Goal: Task Accomplishment & Management: Use online tool/utility

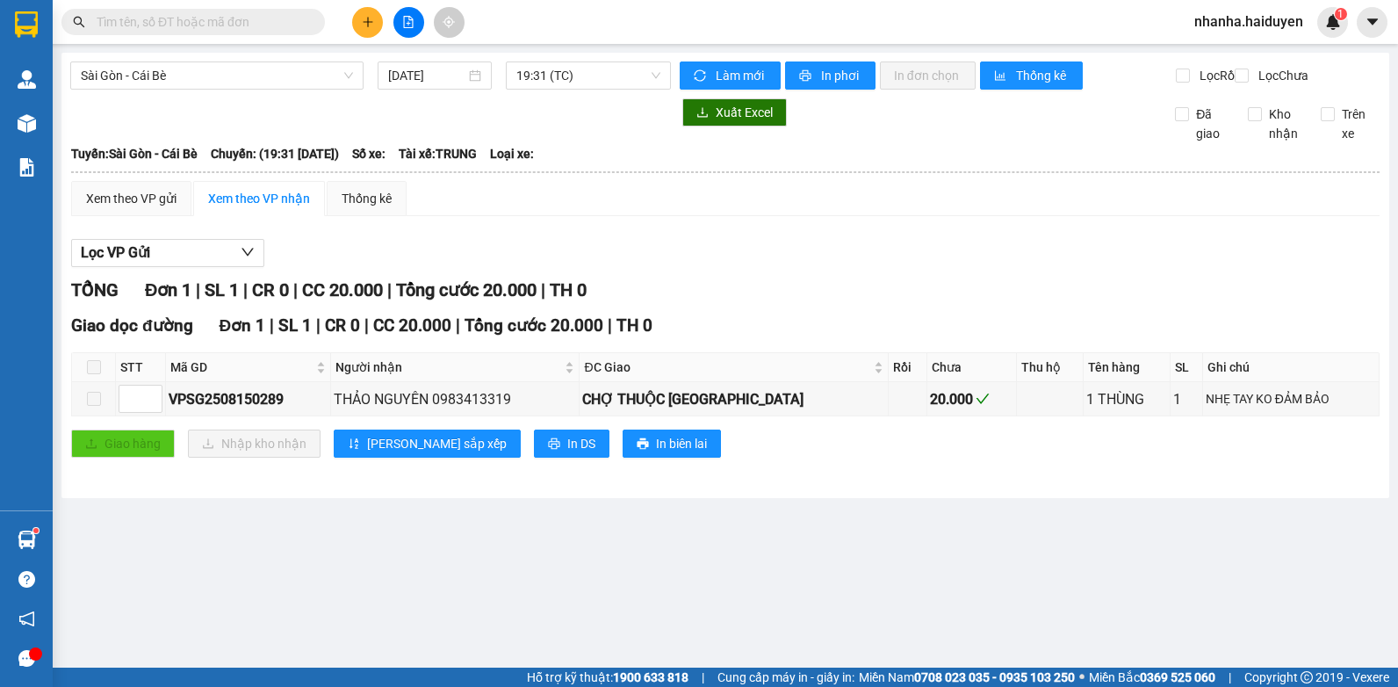
drag, startPoint x: 641, startPoint y: 276, endPoint x: 597, endPoint y: 242, distance: 55.1
click at [622, 263] on div "Lọc VP Gửi" at bounding box center [725, 253] width 1308 height 29
click at [573, 76] on span "19:31 (TC)" at bounding box center [588, 75] width 144 height 26
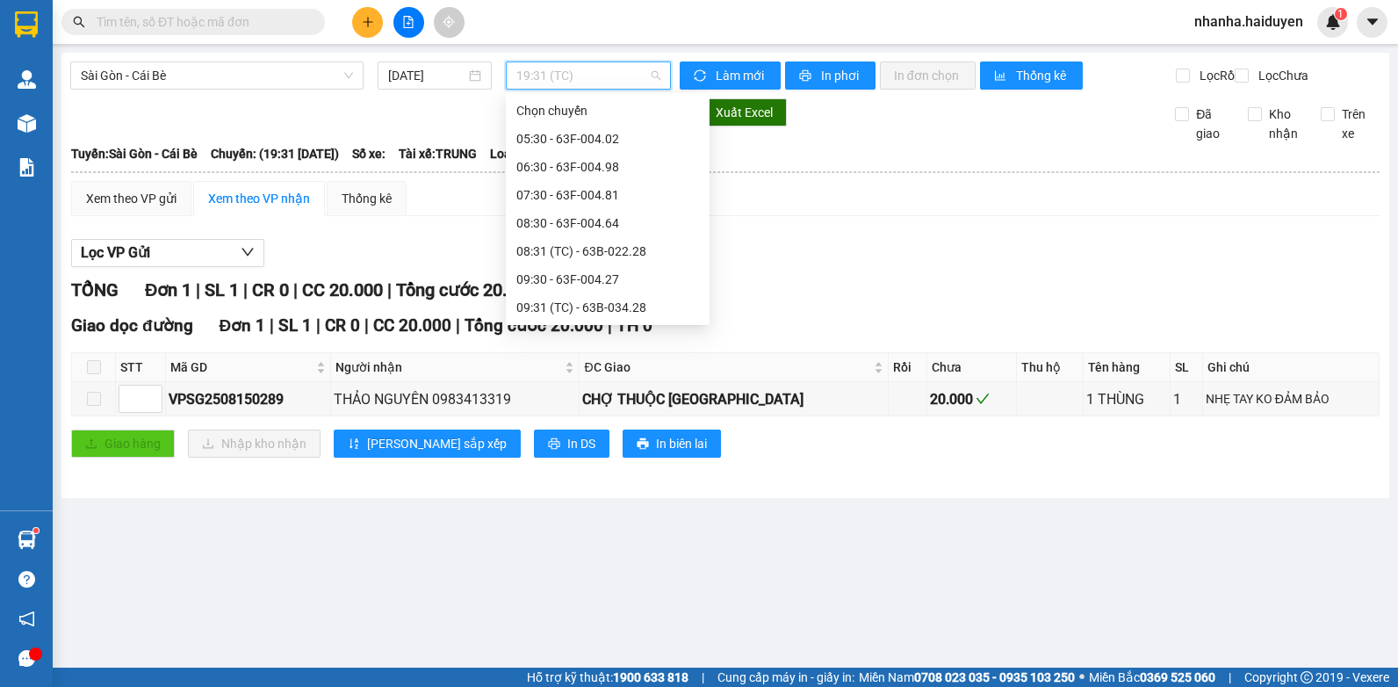
scroll to position [702, 0]
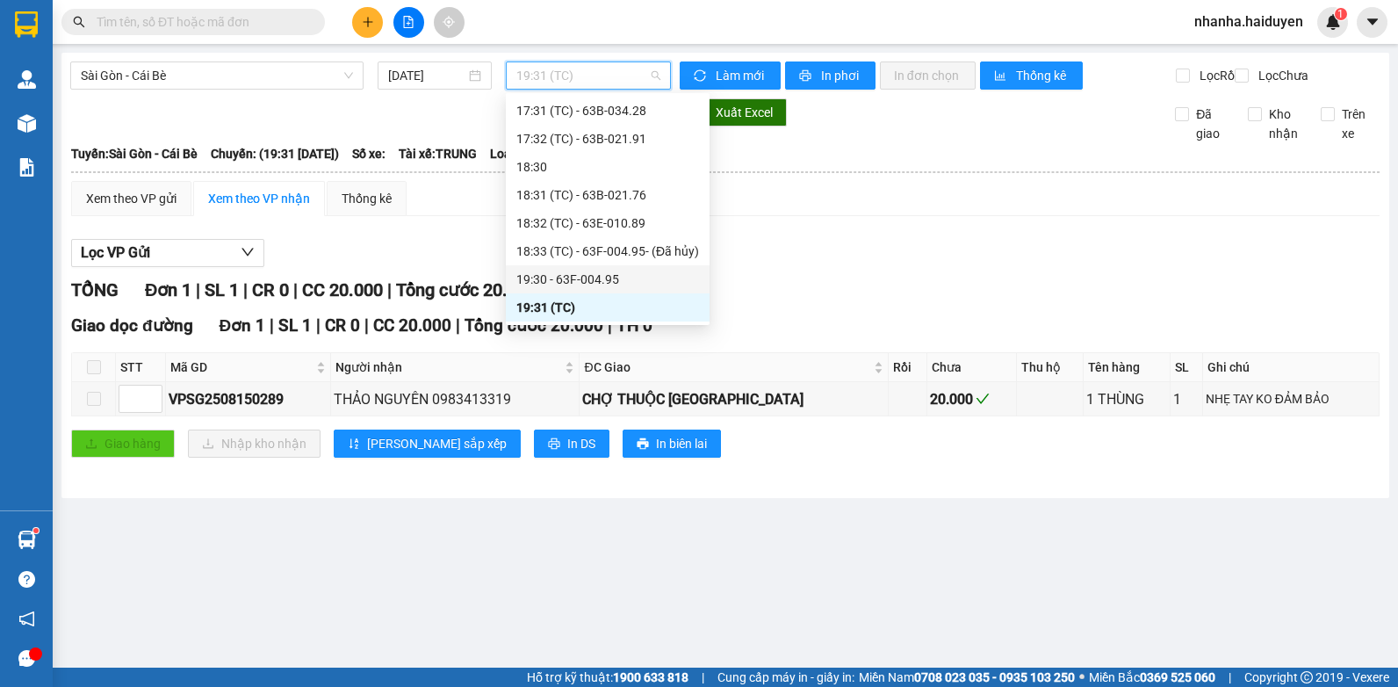
click at [558, 273] on div "19:30 - 63F-004.95" at bounding box center [607, 279] width 183 height 19
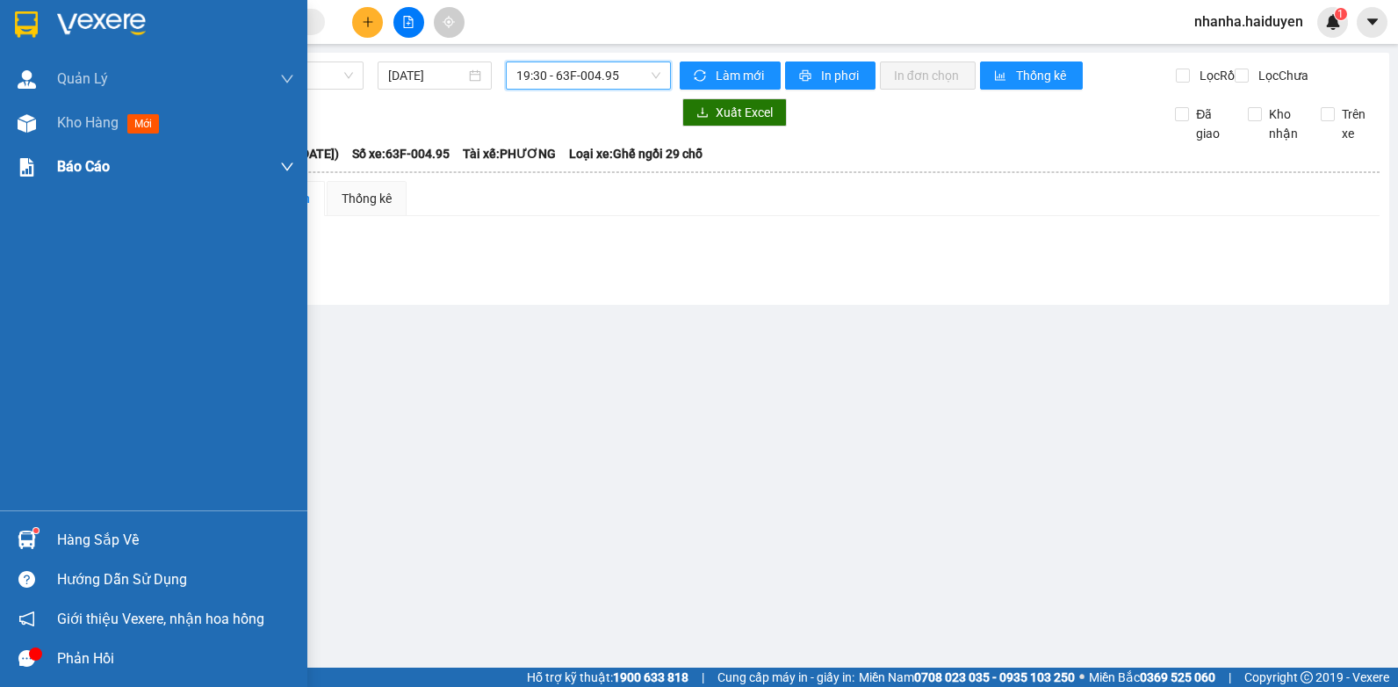
drag, startPoint x: 13, startPoint y: 119, endPoint x: 17, endPoint y: 183, distance: 65.1
click at [14, 119] on div at bounding box center [26, 123] width 31 height 31
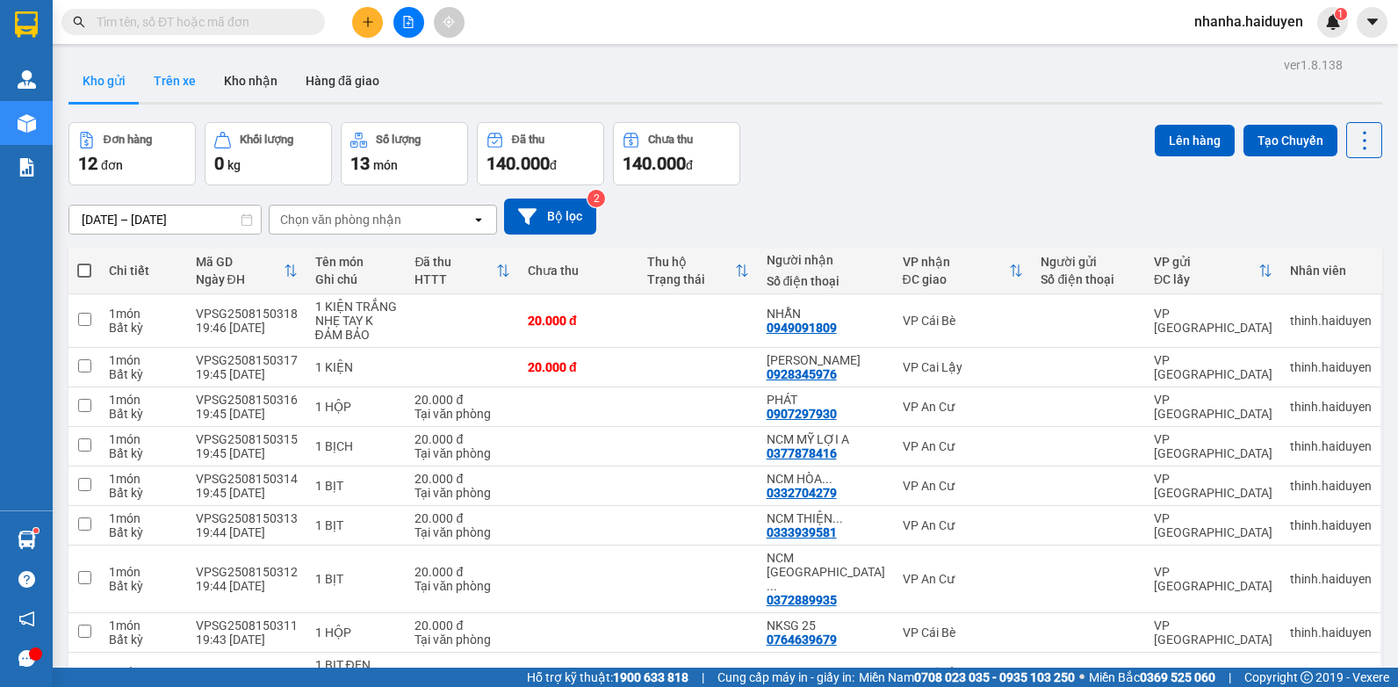
drag, startPoint x: 159, startPoint y: 86, endPoint x: 147, endPoint y: 90, distance: 12.2
click at [159, 87] on button "Trên xe" at bounding box center [175, 81] width 70 height 42
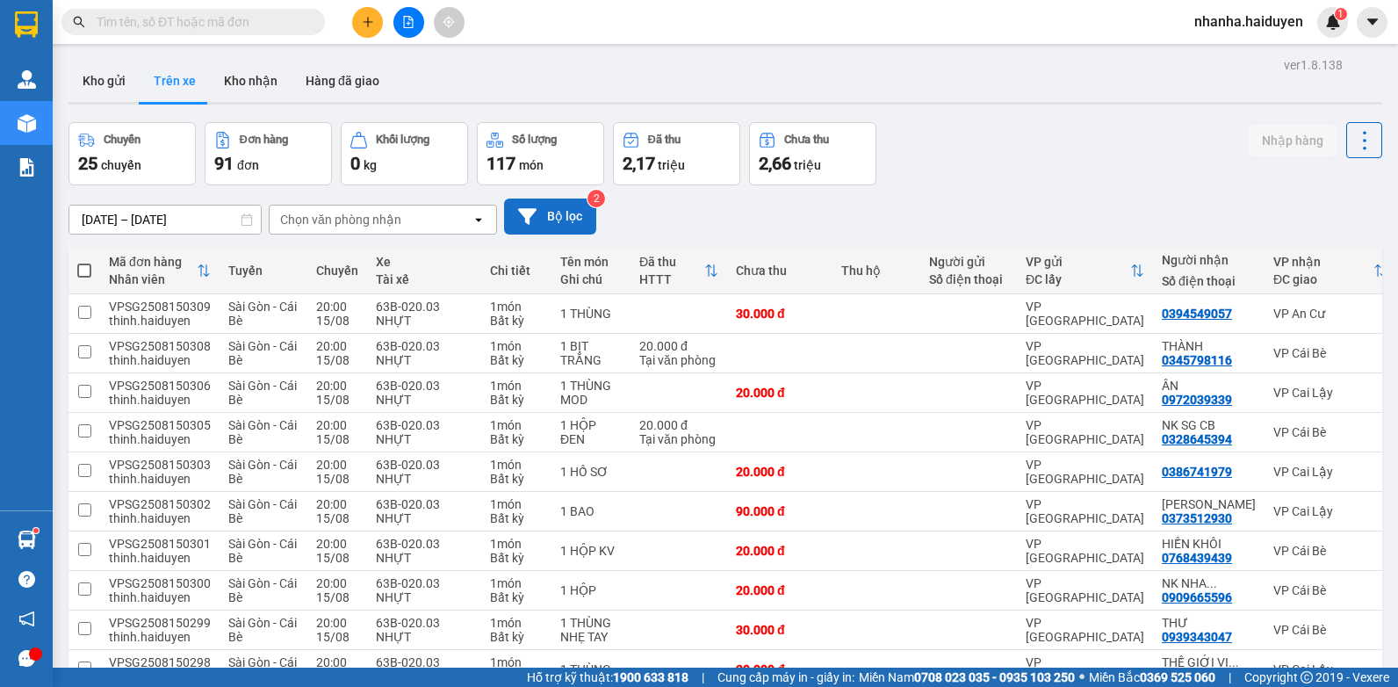
click at [564, 221] on button "Bộ lọc" at bounding box center [550, 216] width 92 height 36
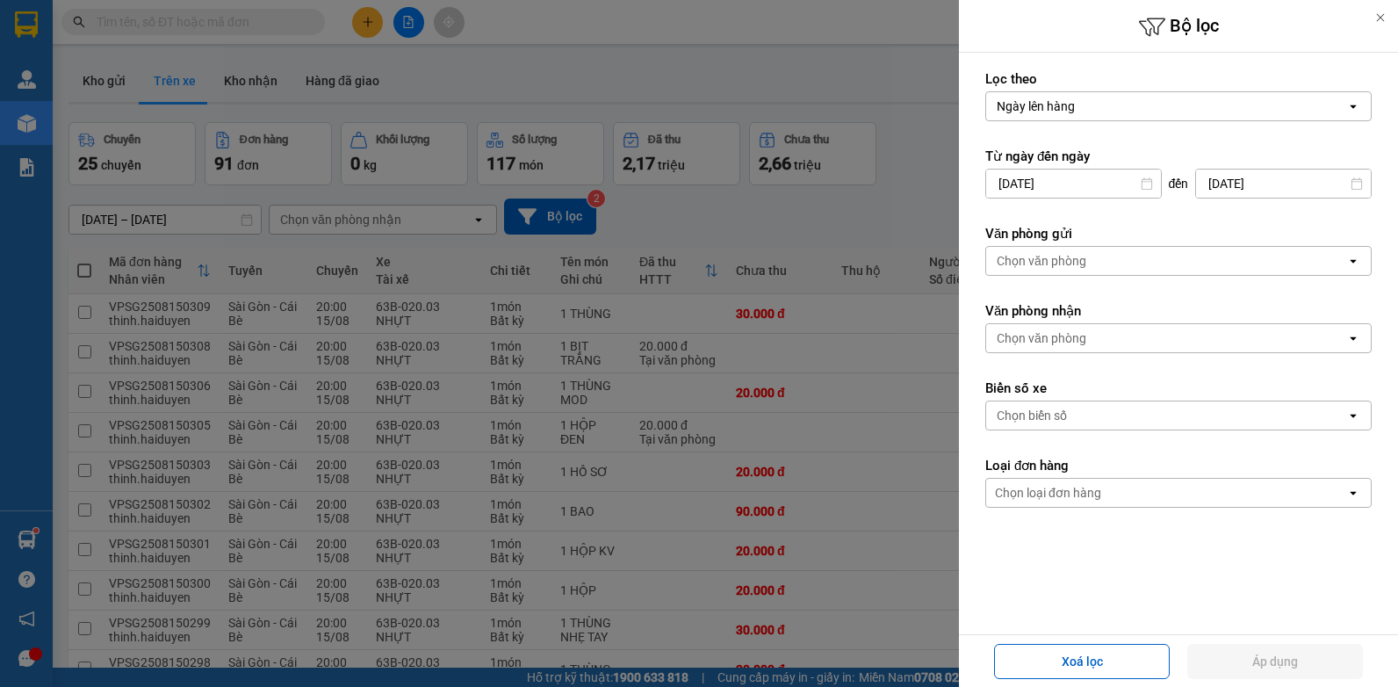
click at [1130, 258] on div "Chọn văn phòng" at bounding box center [1166, 261] width 360 height 28
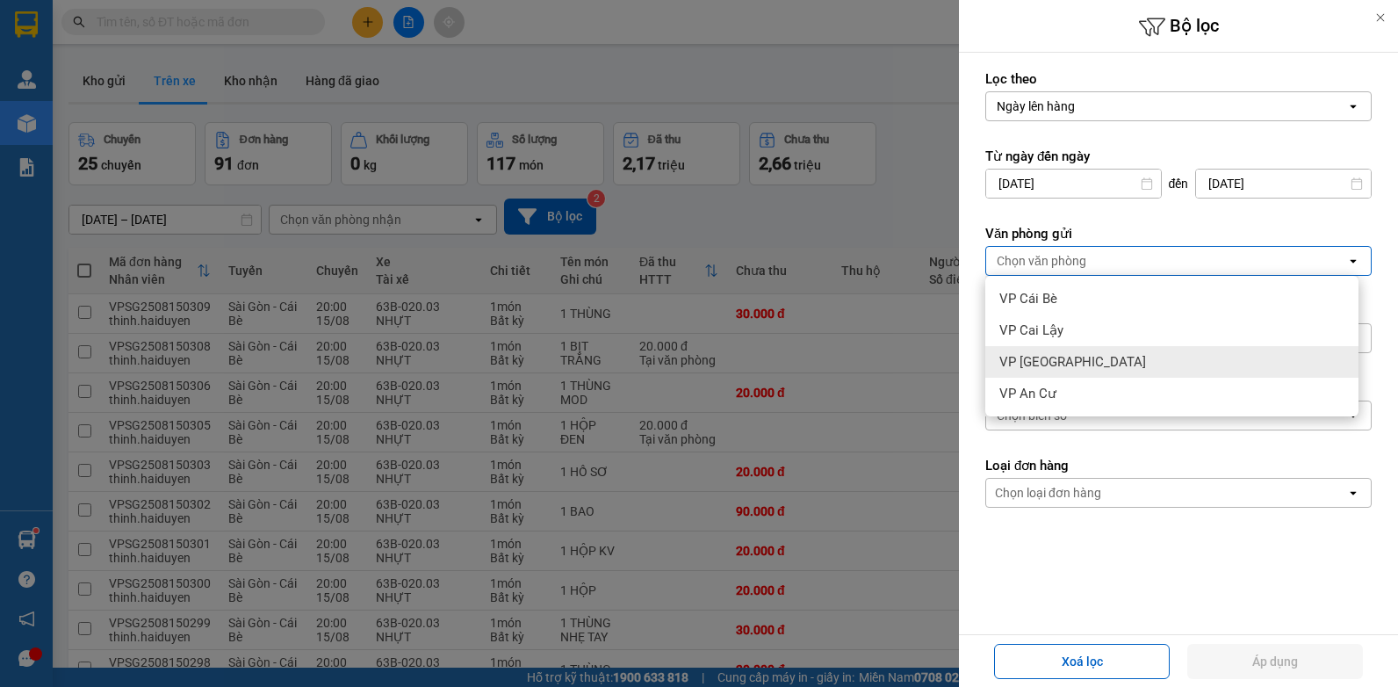
click at [1120, 352] on div "VP [GEOGRAPHIC_DATA]" at bounding box center [1171, 362] width 373 height 32
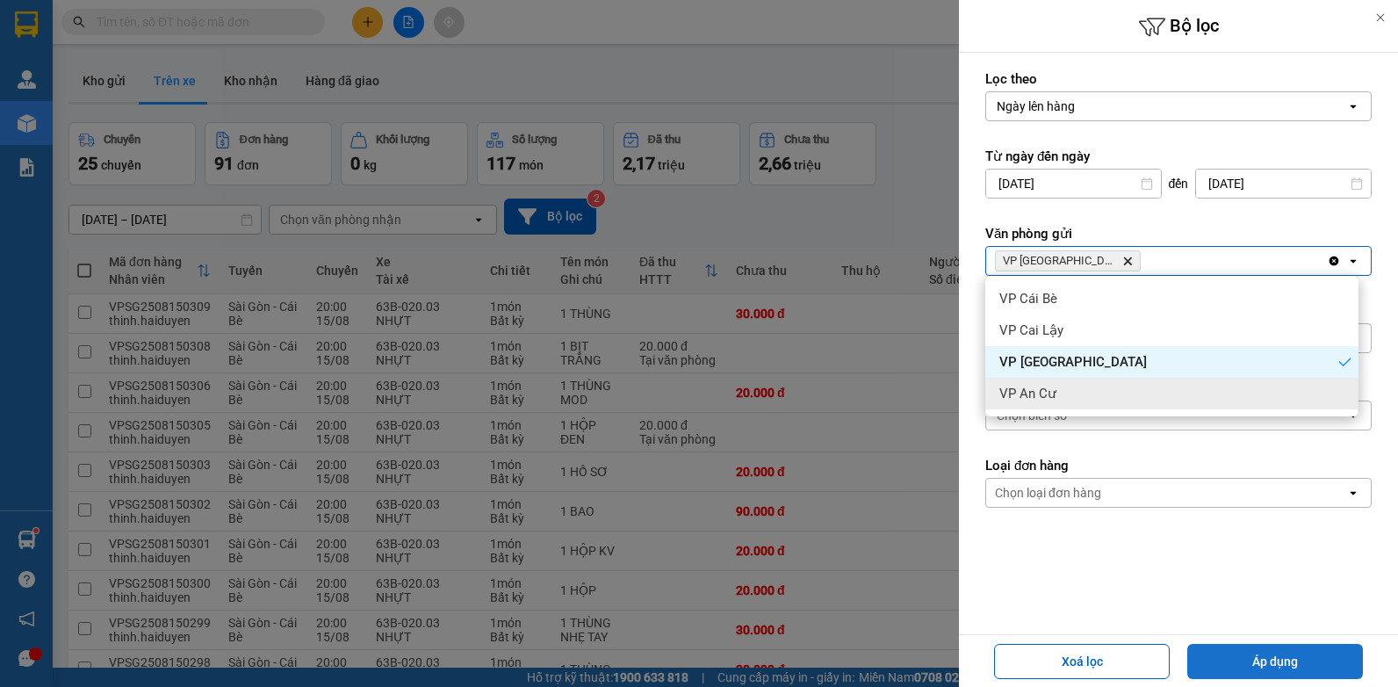
click at [1242, 652] on button "Áp dụng" at bounding box center [1275, 660] width 176 height 35
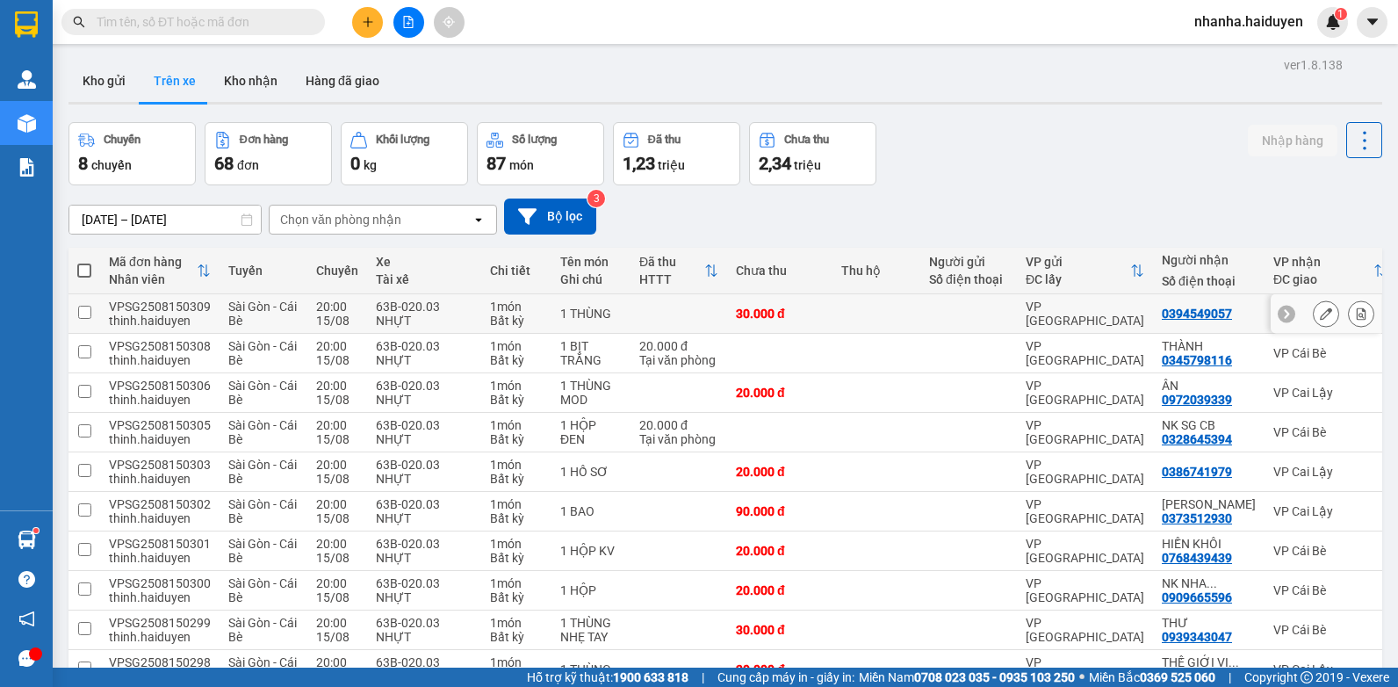
scroll to position [101, 0]
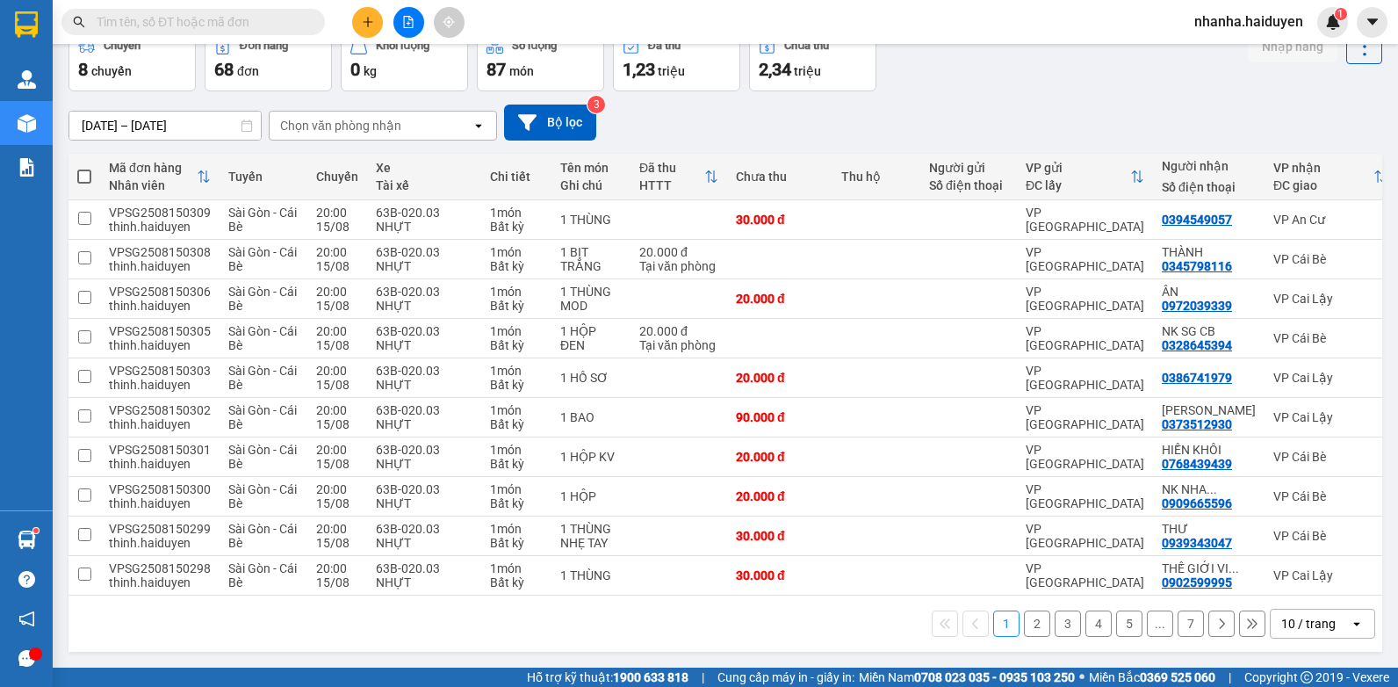
click at [1281, 617] on div "10 / trang" at bounding box center [1308, 624] width 54 height 18
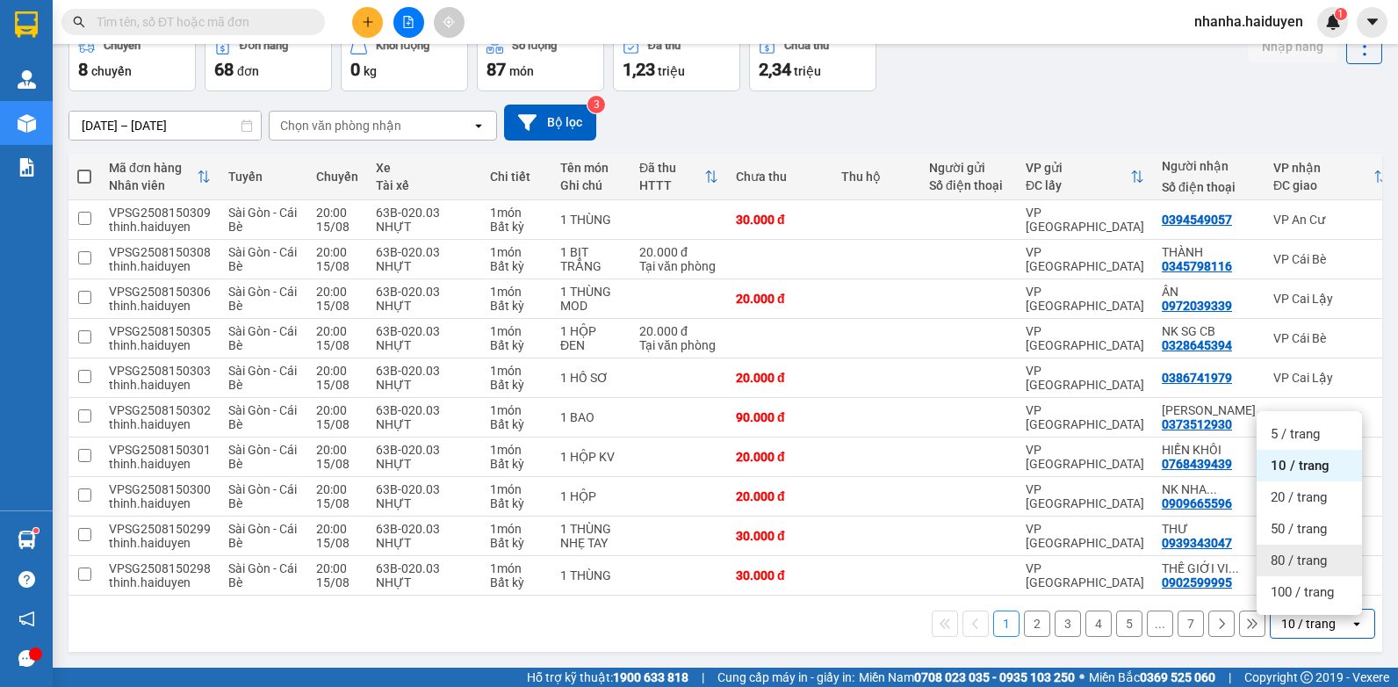
click at [1309, 564] on div "80 / trang" at bounding box center [1308, 560] width 105 height 32
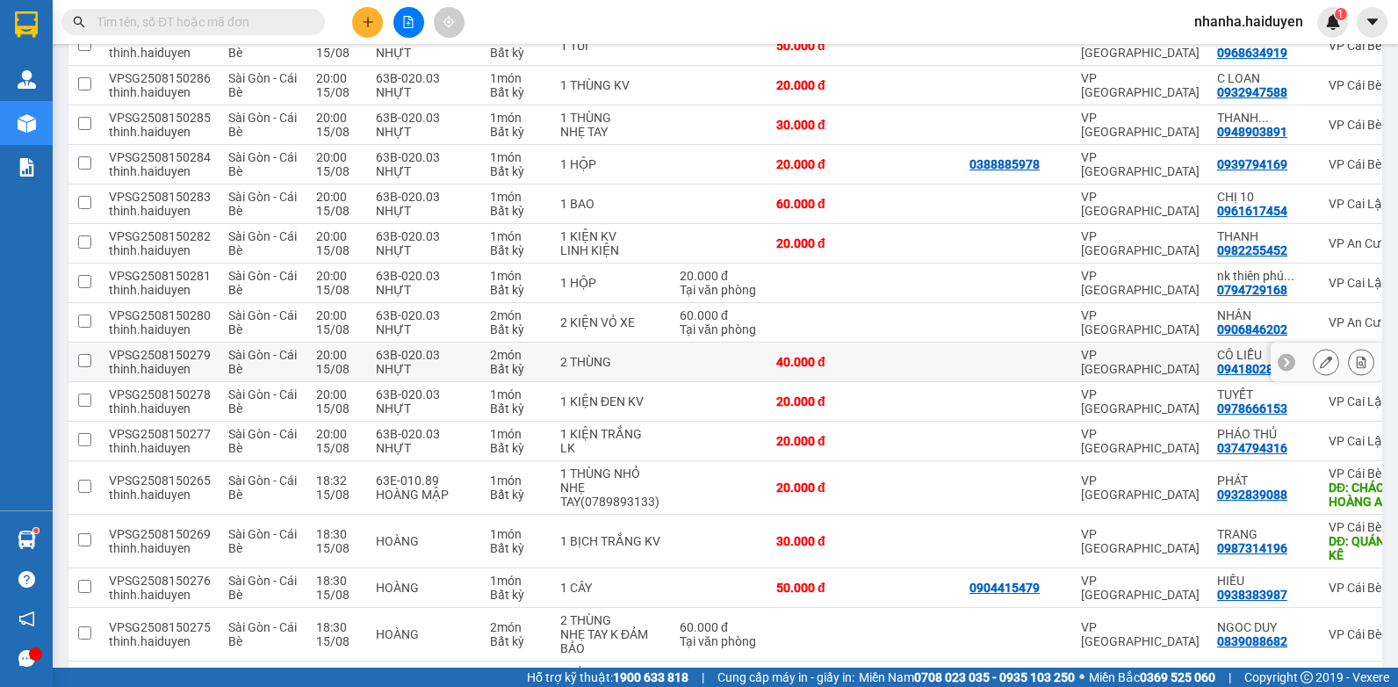
scroll to position [1330, 0]
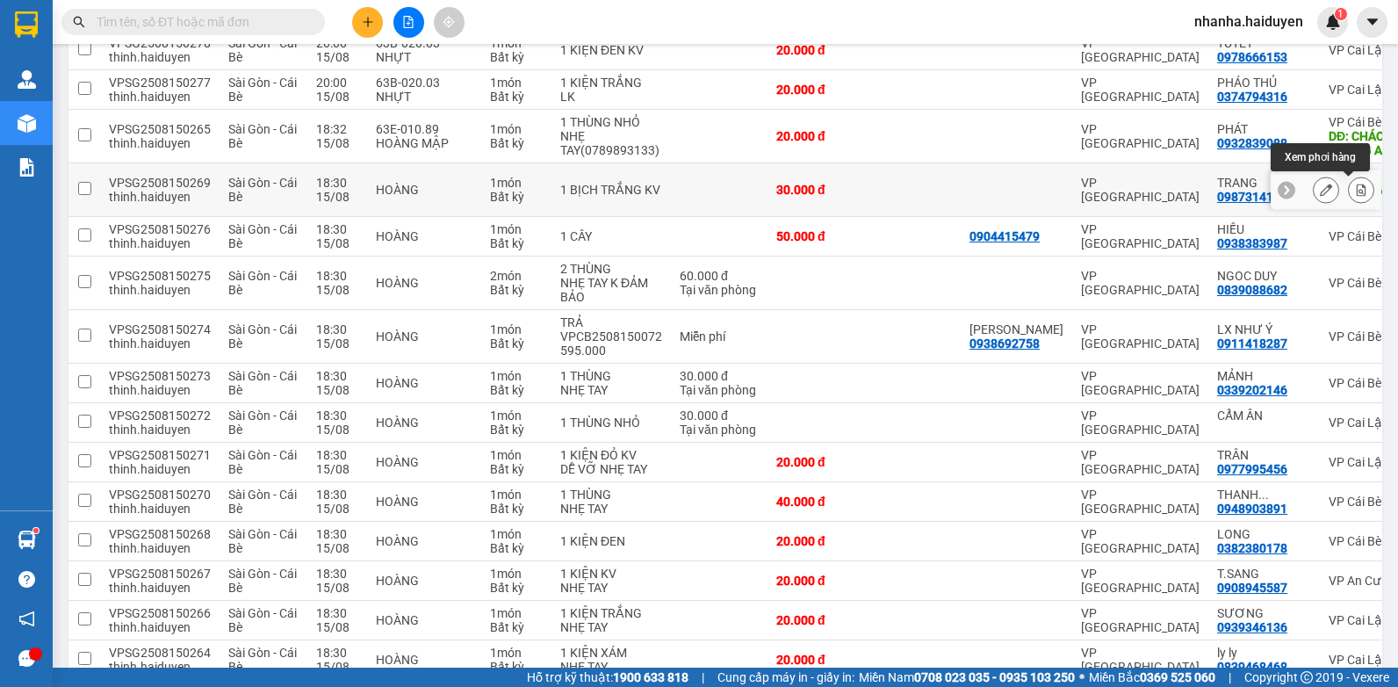
click at [1355, 191] on icon at bounding box center [1361, 189] width 12 height 12
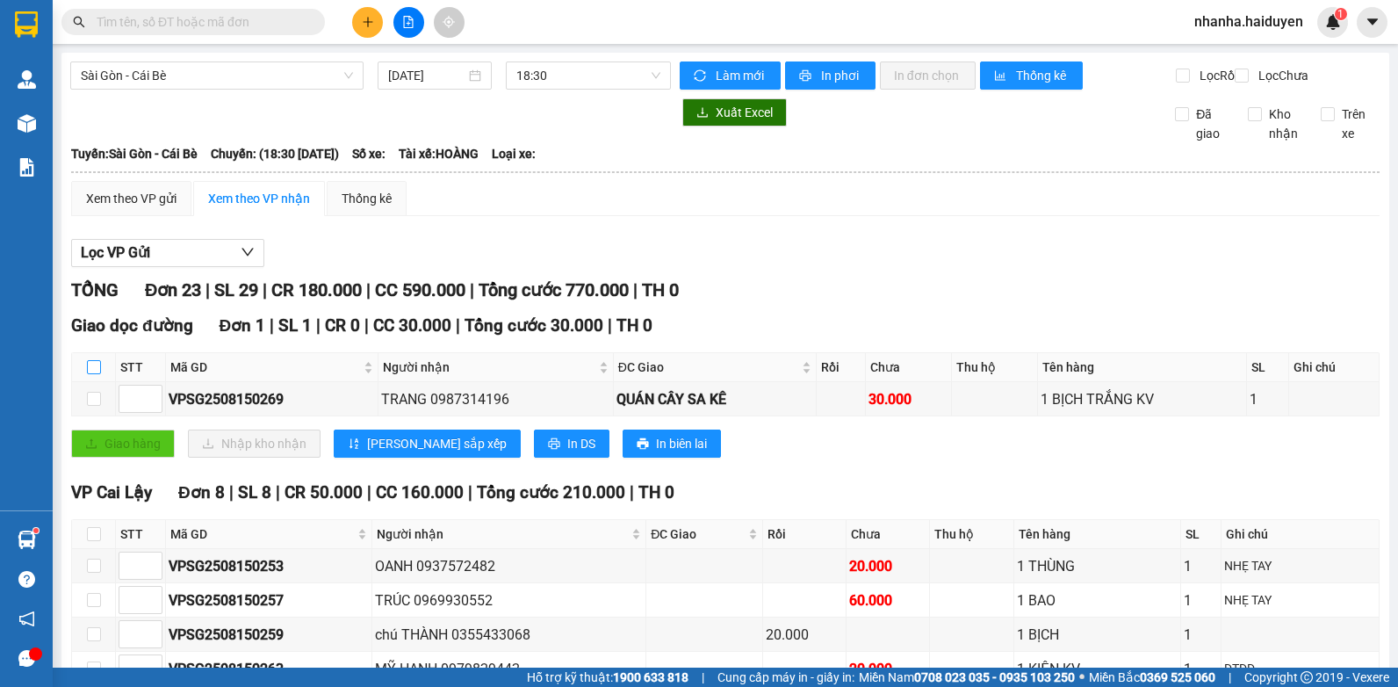
click at [89, 374] on input "checkbox" at bounding box center [94, 367] width 14 height 14
checkbox input "true"
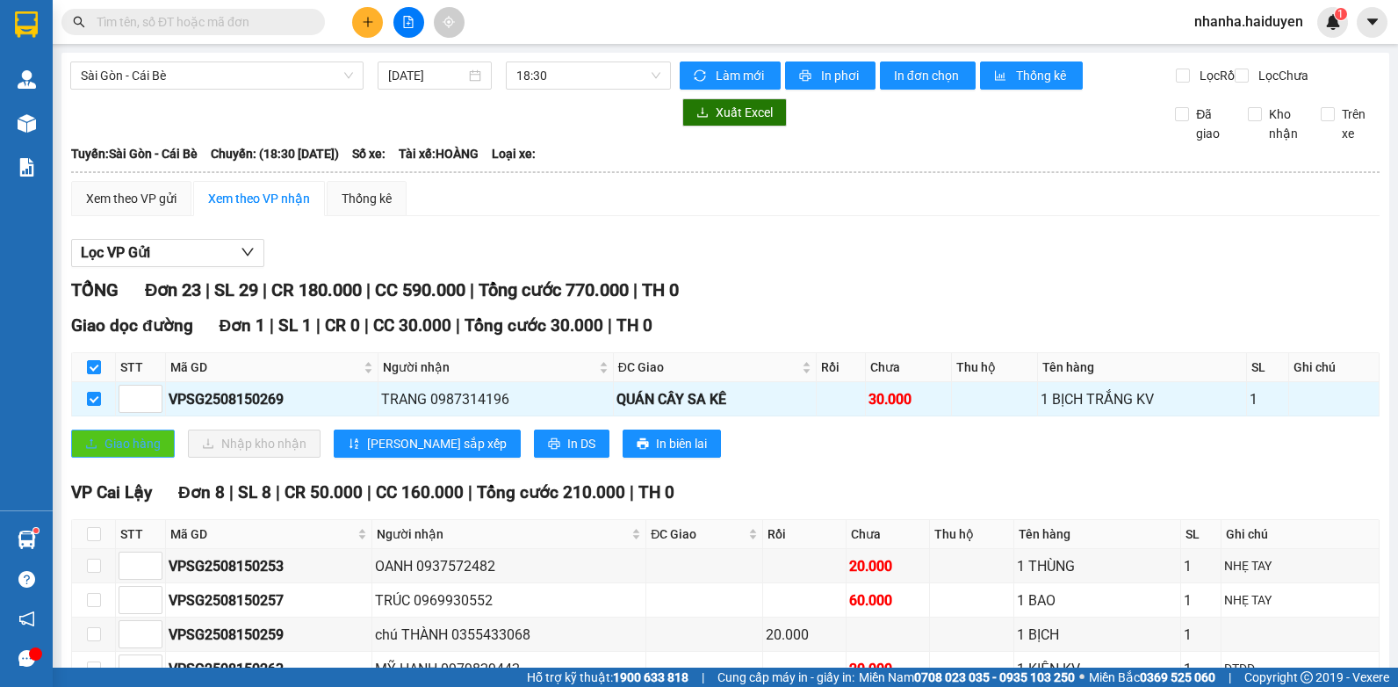
click at [97, 457] on button "Giao hàng" at bounding box center [123, 443] width 104 height 28
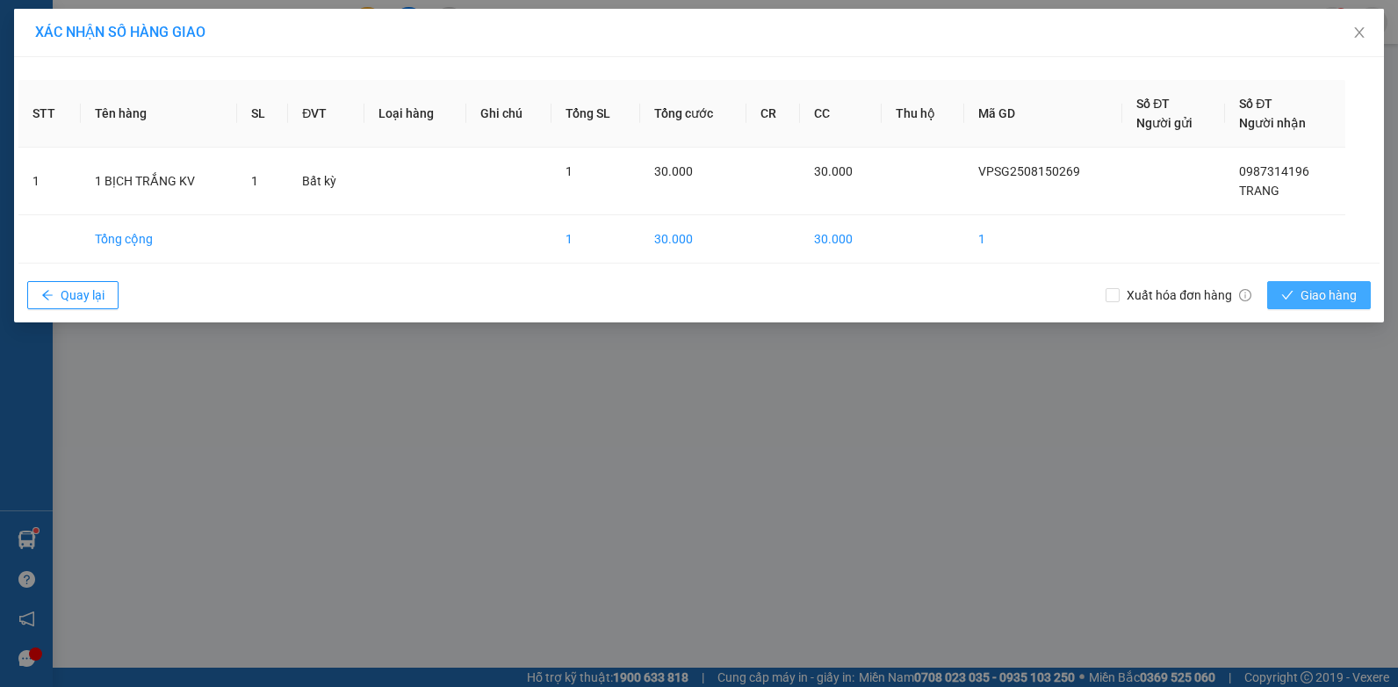
click at [1307, 296] on span "Giao hàng" at bounding box center [1328, 294] width 56 height 19
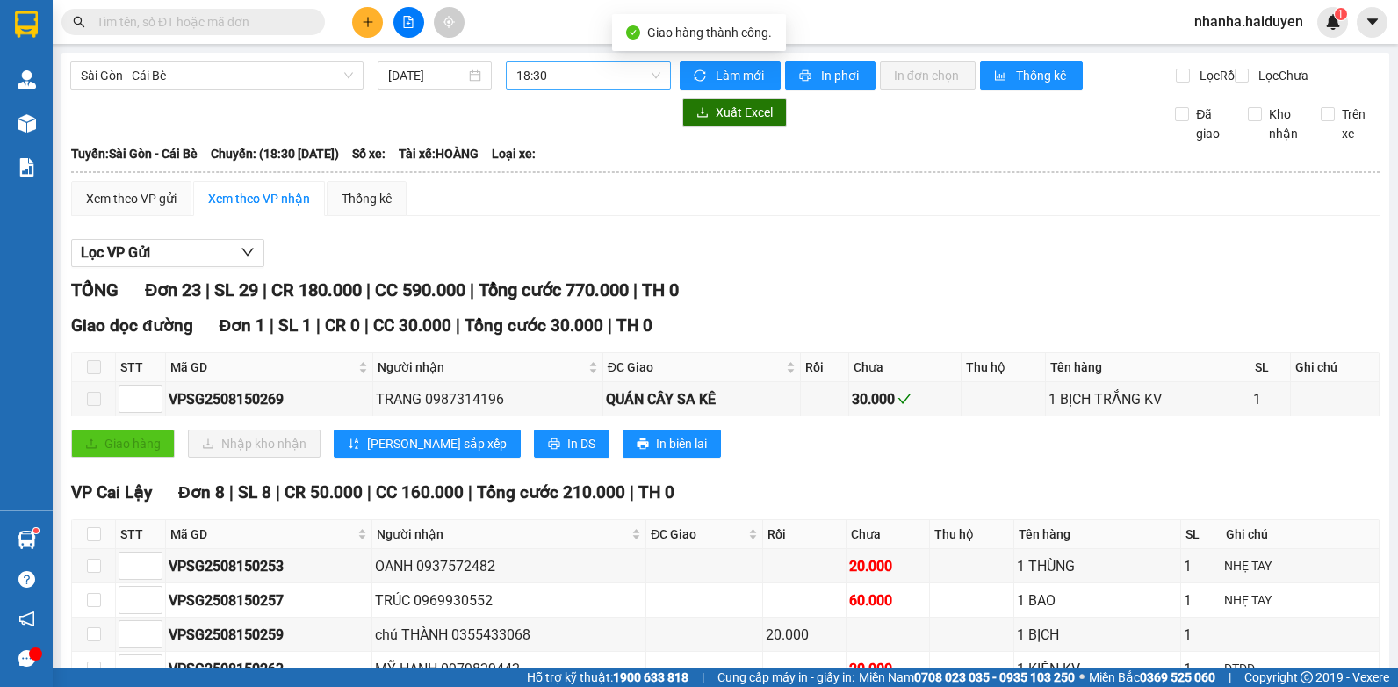
click at [581, 68] on span "18:30" at bounding box center [588, 75] width 144 height 26
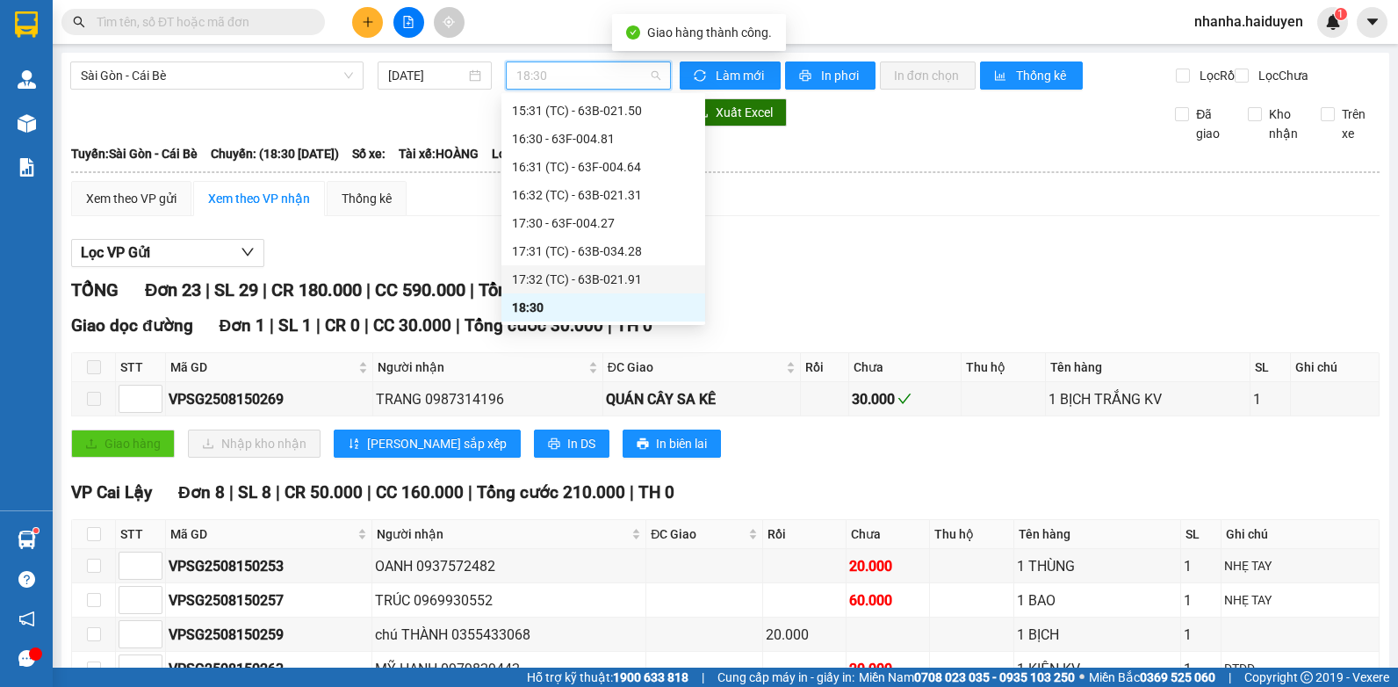
scroll to position [650, 0]
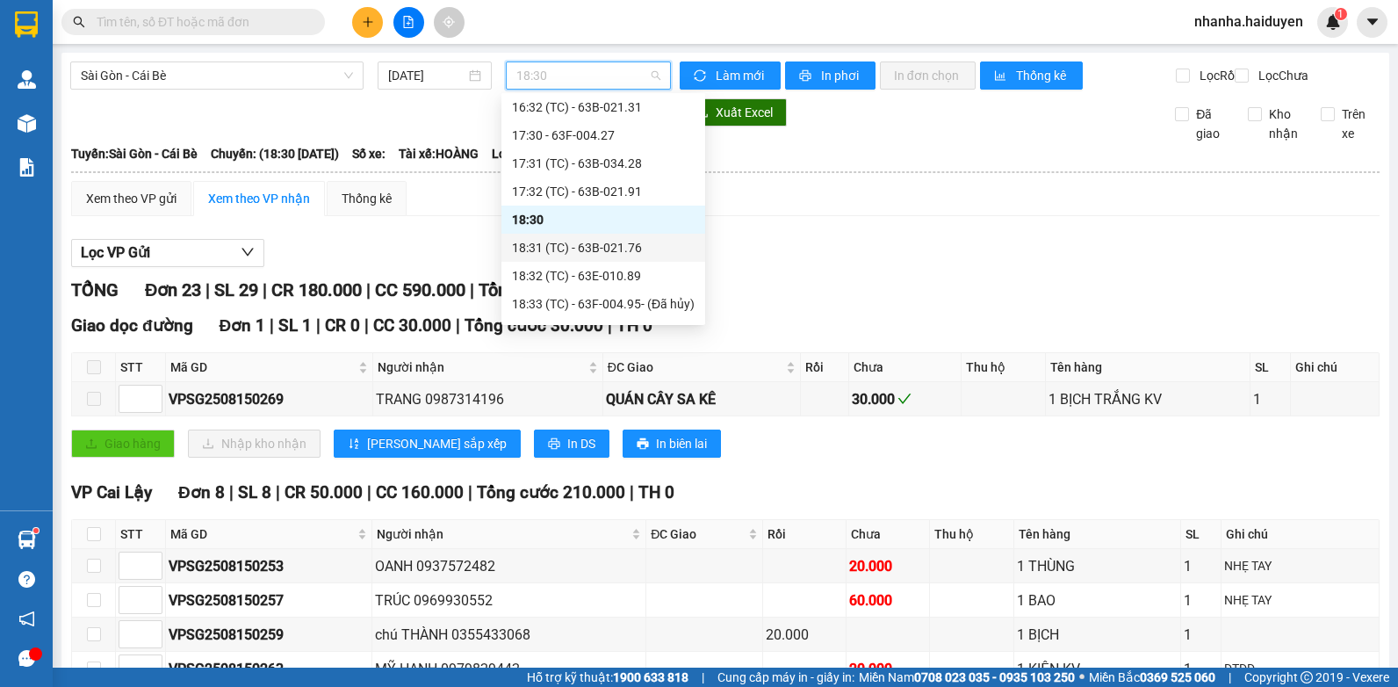
click at [621, 234] on div "18:31 (TC) - 63B-021.76" at bounding box center [603, 248] width 204 height 28
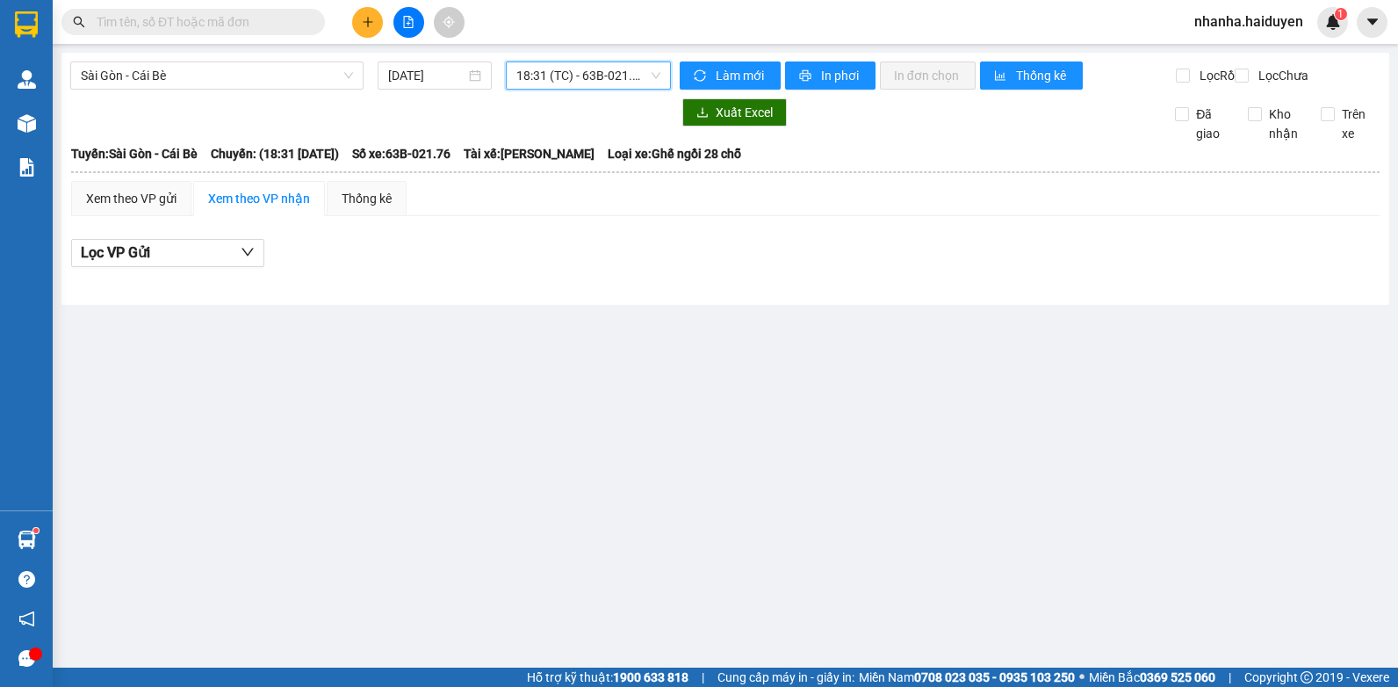
click at [584, 75] on span "18:31 (TC) - 63B-021.76" at bounding box center [588, 75] width 144 height 26
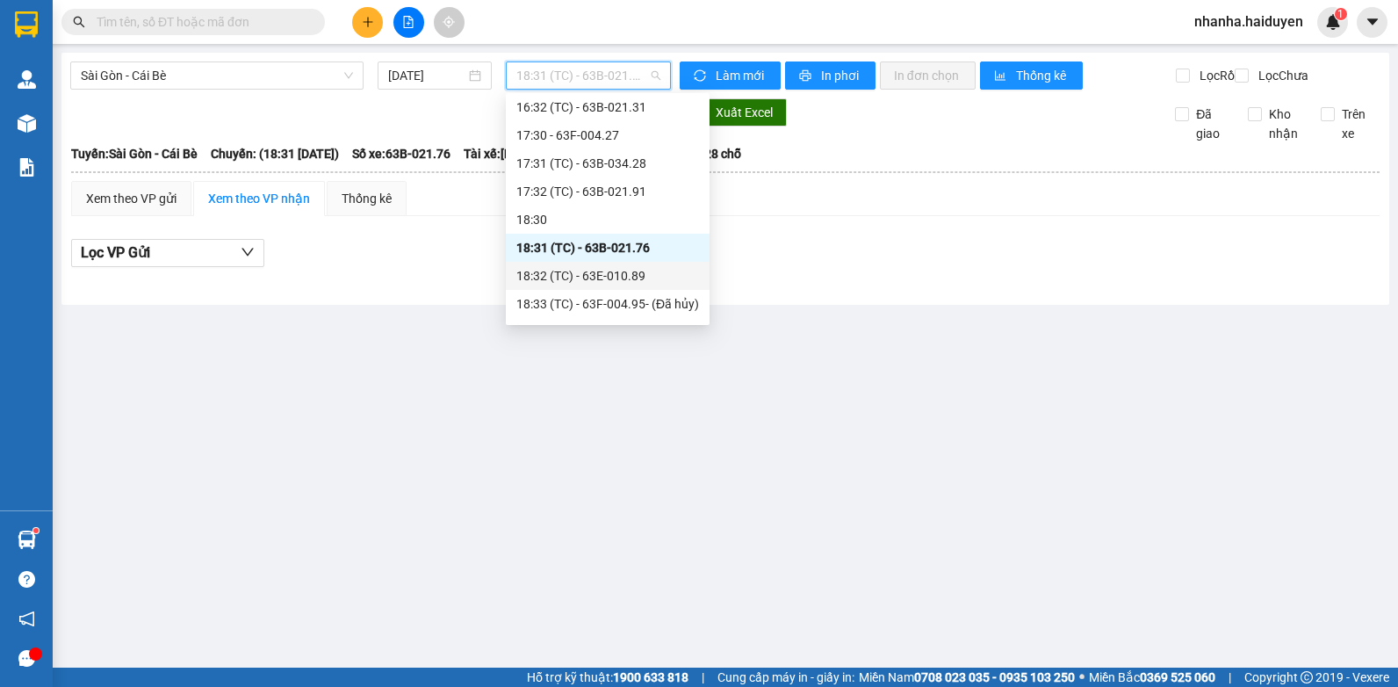
click at [570, 279] on div "18:32 (TC) - 63E-010.89" at bounding box center [607, 275] width 183 height 19
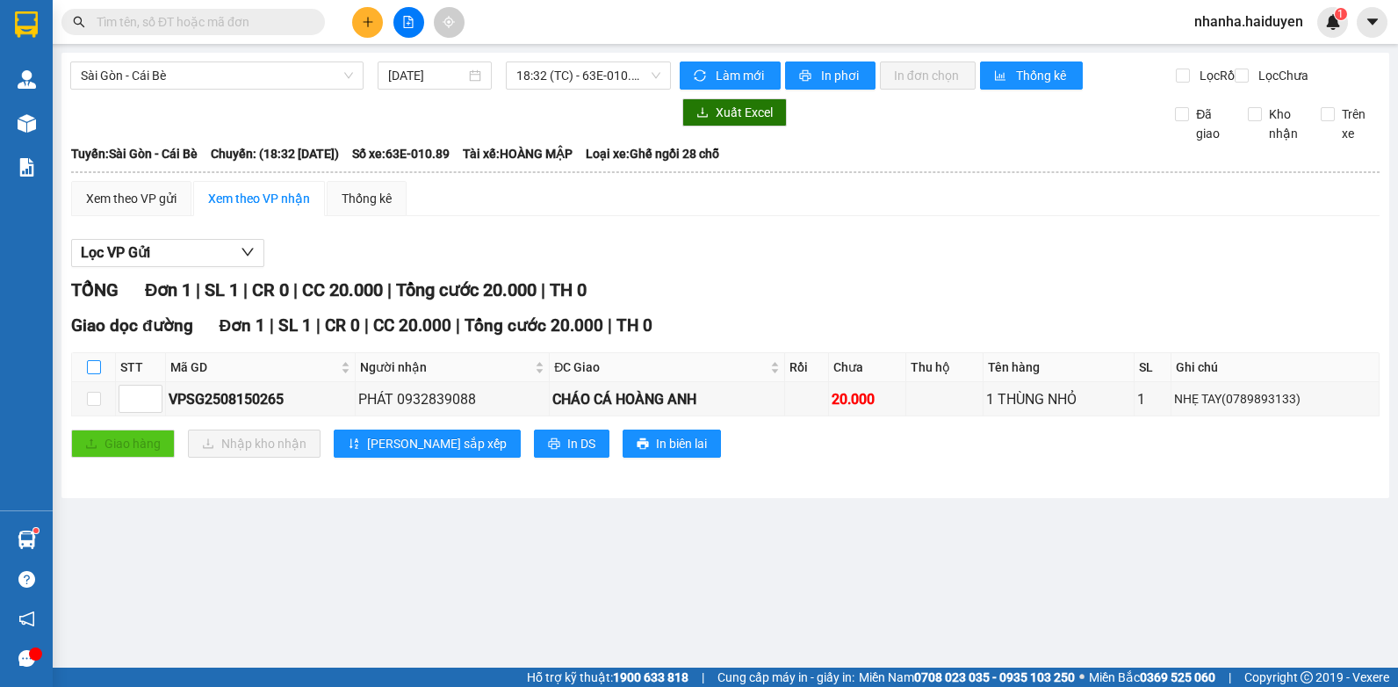
click at [87, 374] on input "checkbox" at bounding box center [94, 367] width 14 height 14
checkbox input "true"
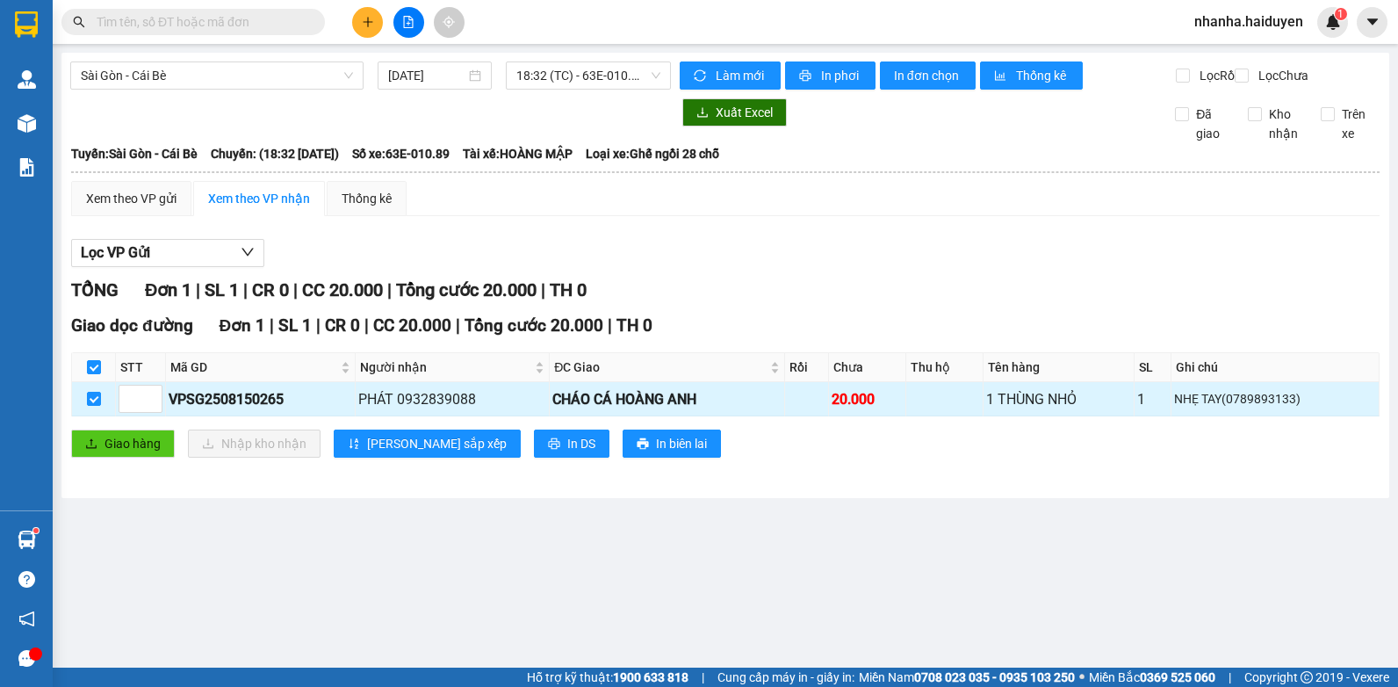
click at [106, 416] on td at bounding box center [94, 399] width 44 height 34
click at [108, 436] on div "Giao dọc đường Đơn 1 | SL 1 | CR 0 | CC 20.000 | Tổng cước 20.000 | TH 0 STT Mã…" at bounding box center [725, 392] width 1308 height 158
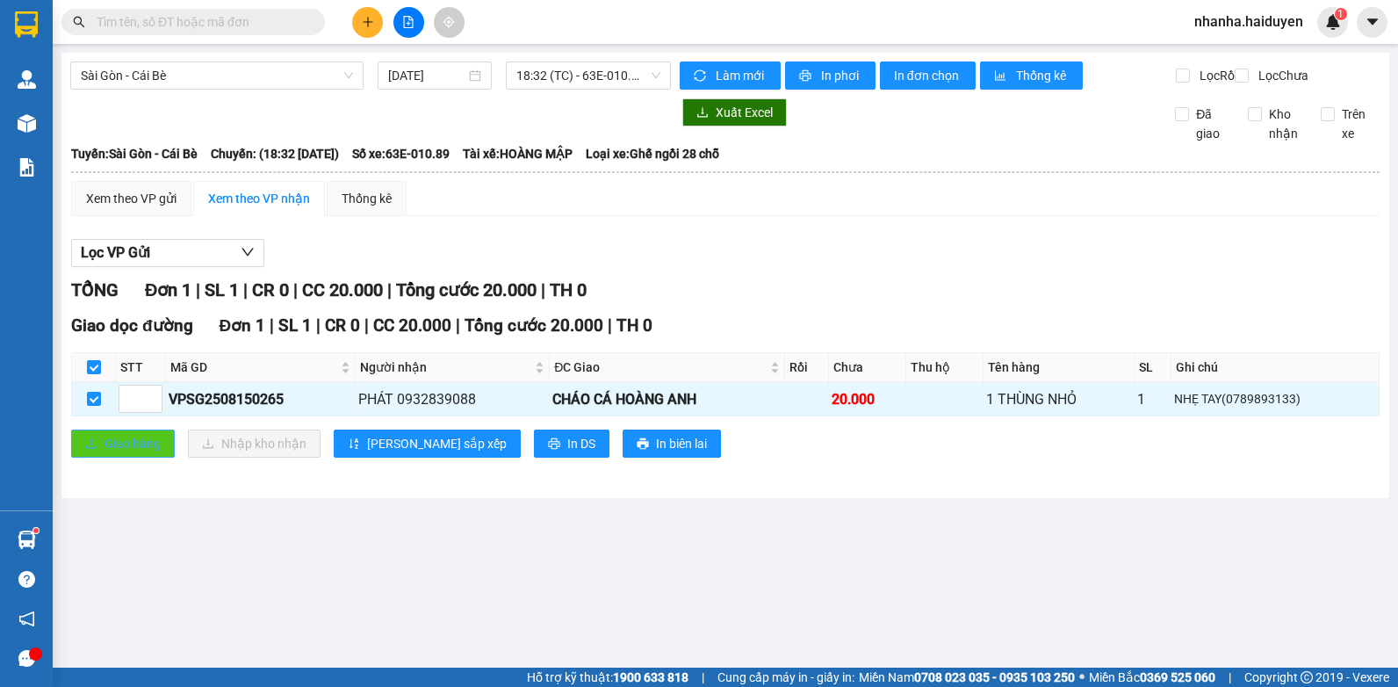
drag, startPoint x: 112, startPoint y: 439, endPoint x: 115, endPoint y: 458, distance: 19.5
click at [115, 458] on div "Giao dọc đường Đơn 1 | SL 1 | CR 0 | CC 20.000 | Tổng cước 20.000 | TH 0 STT Mã…" at bounding box center [725, 392] width 1308 height 158
click at [107, 450] on span "Giao hàng" at bounding box center [132, 443] width 56 height 19
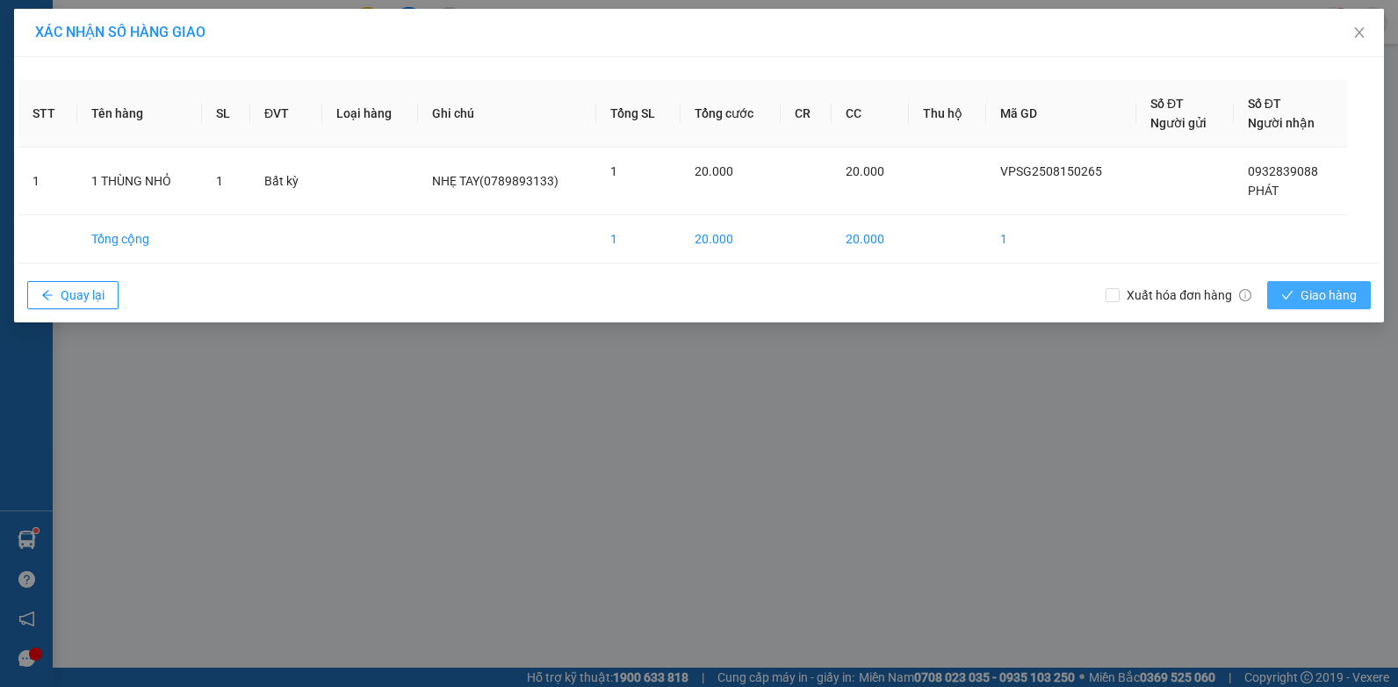
click at [1328, 298] on span "Giao hàng" at bounding box center [1328, 294] width 56 height 19
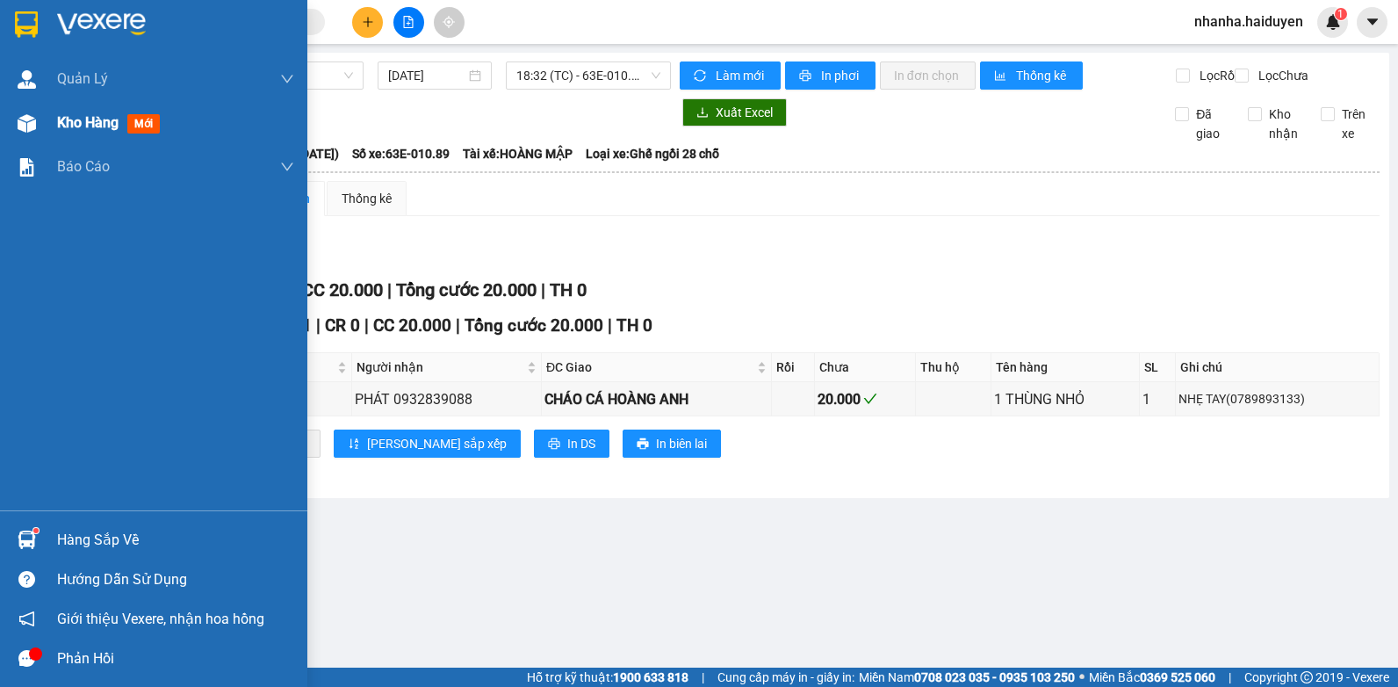
click at [70, 136] on div "Kho hàng mới" at bounding box center [175, 123] width 237 height 44
click at [66, 115] on span "Kho hàng" at bounding box center [87, 122] width 61 height 17
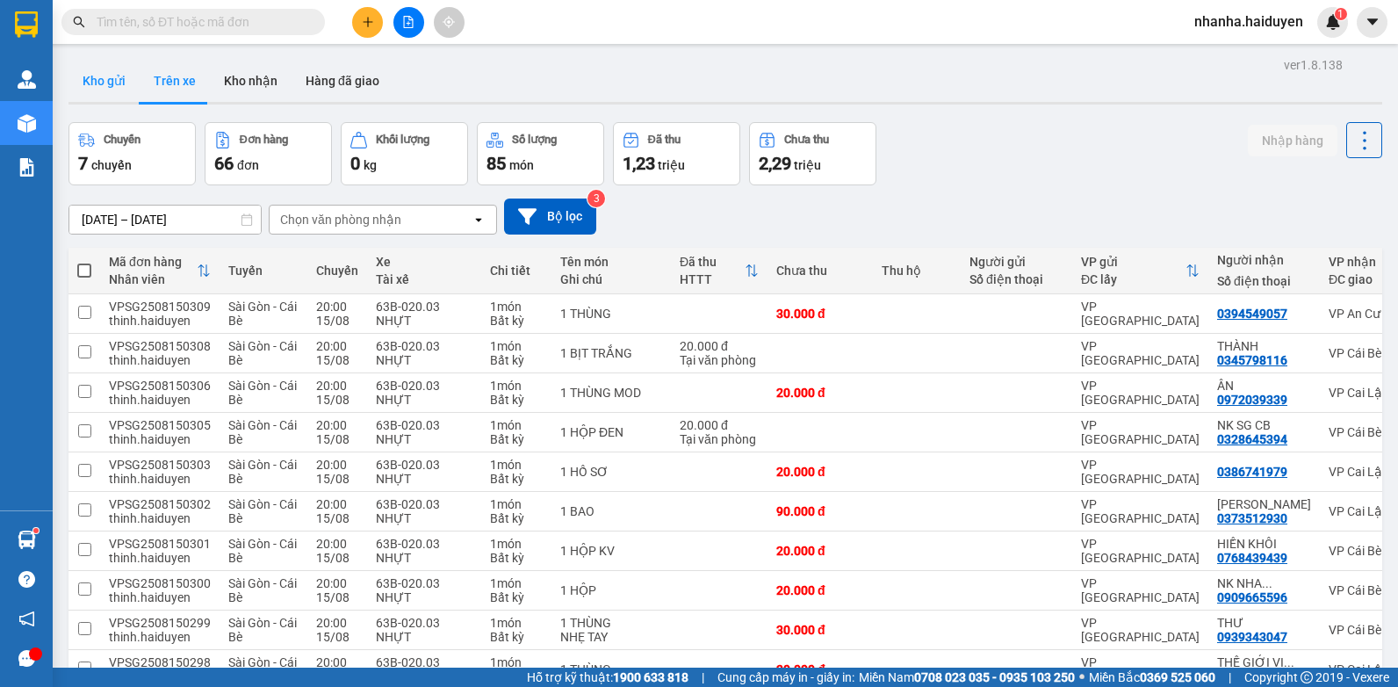
click at [81, 81] on button "Kho gửi" at bounding box center [103, 81] width 71 height 42
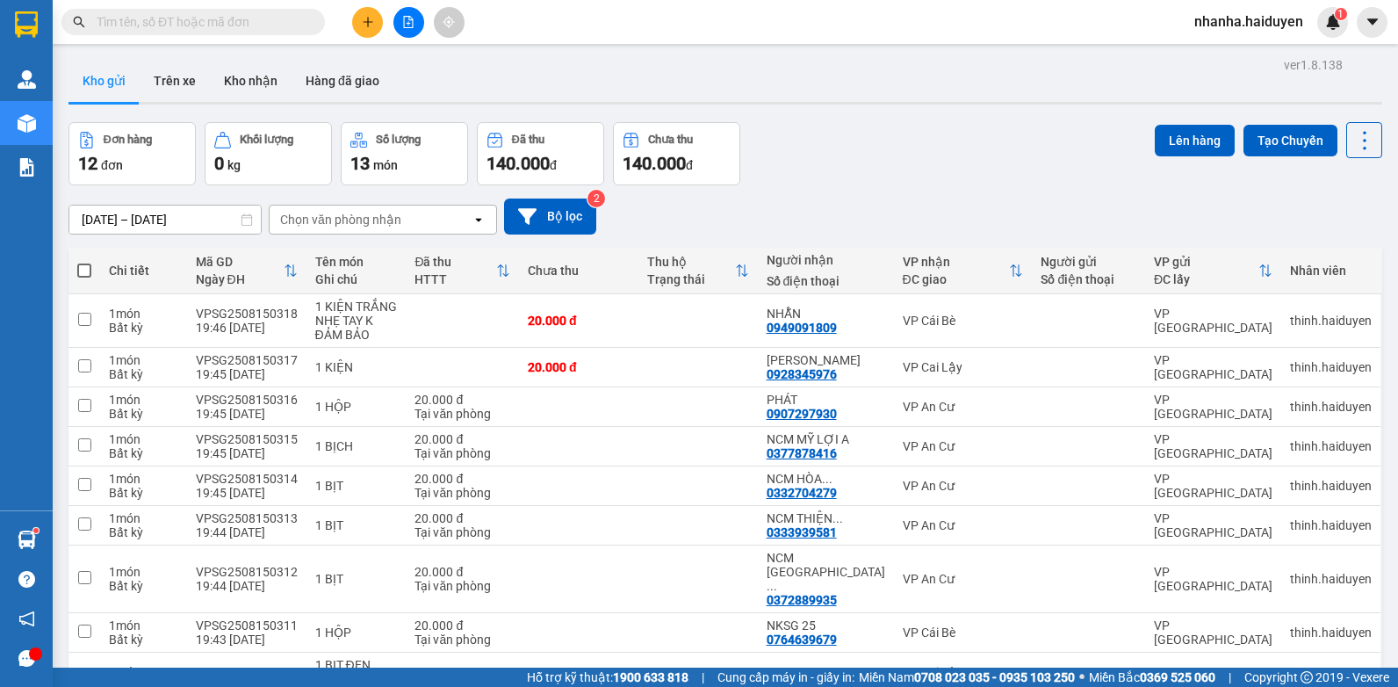
scroll to position [201, 0]
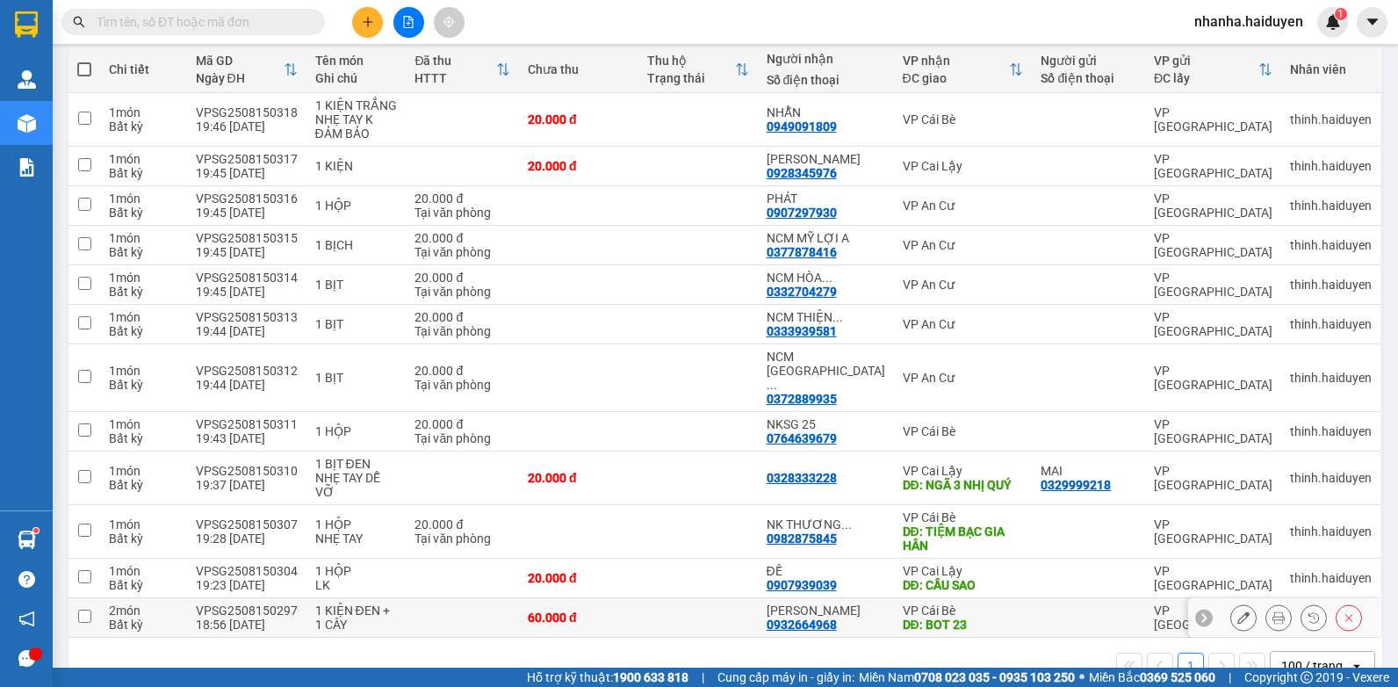
click at [469, 598] on td at bounding box center [462, 618] width 113 height 40
checkbox input "true"
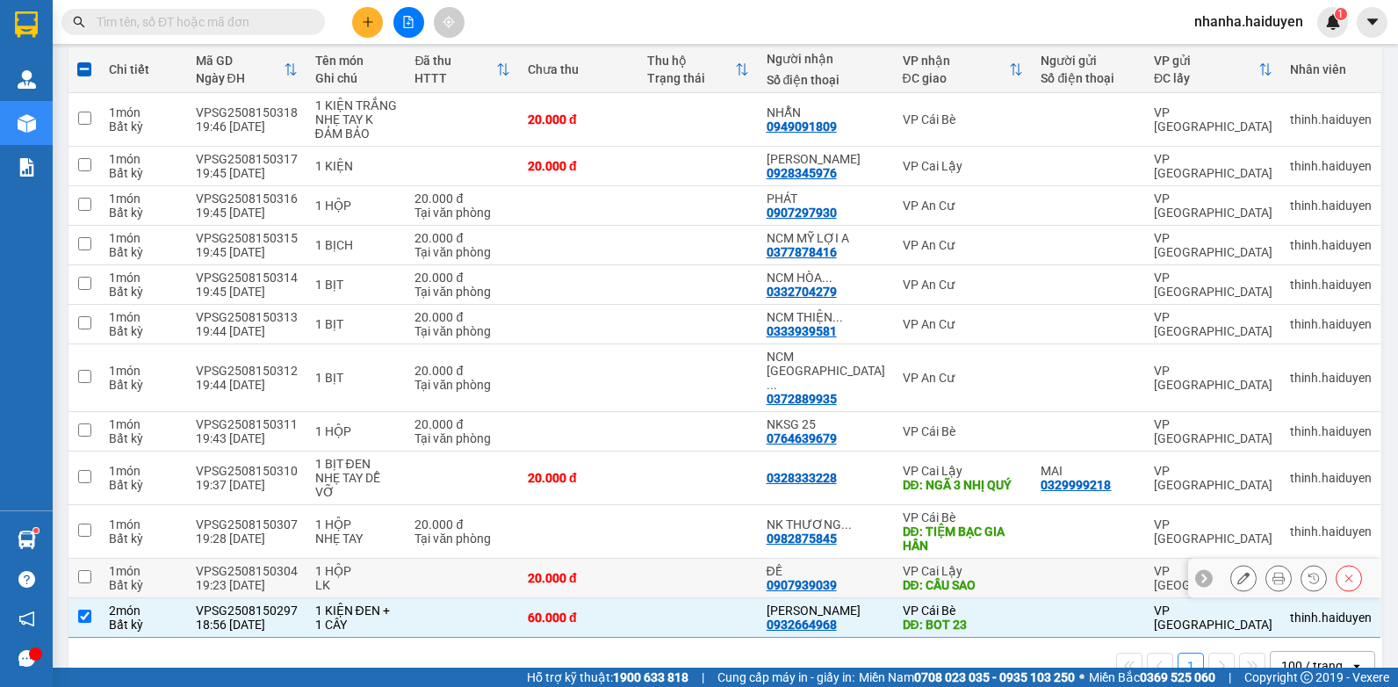
click at [464, 558] on td at bounding box center [462, 578] width 113 height 40
checkbox input "true"
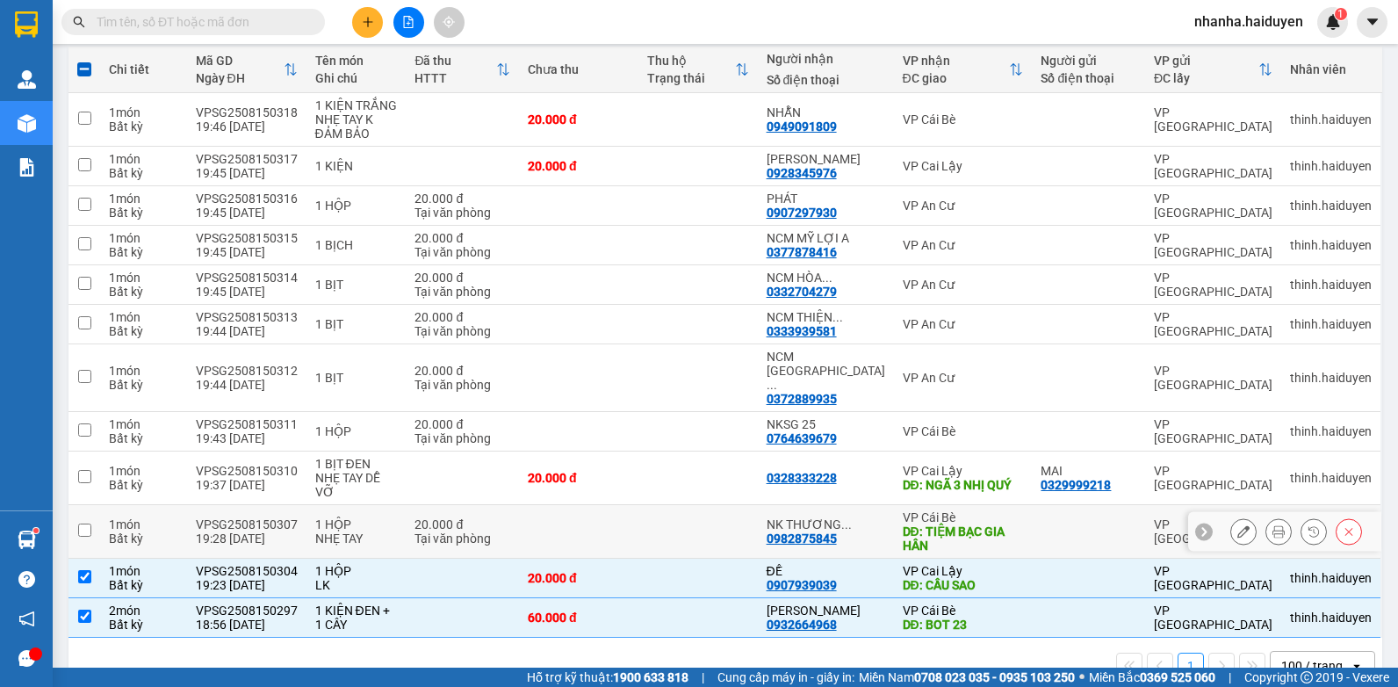
click at [490, 506] on td "20.000 đ Tại văn phòng" at bounding box center [462, 532] width 113 height 54
checkbox input "true"
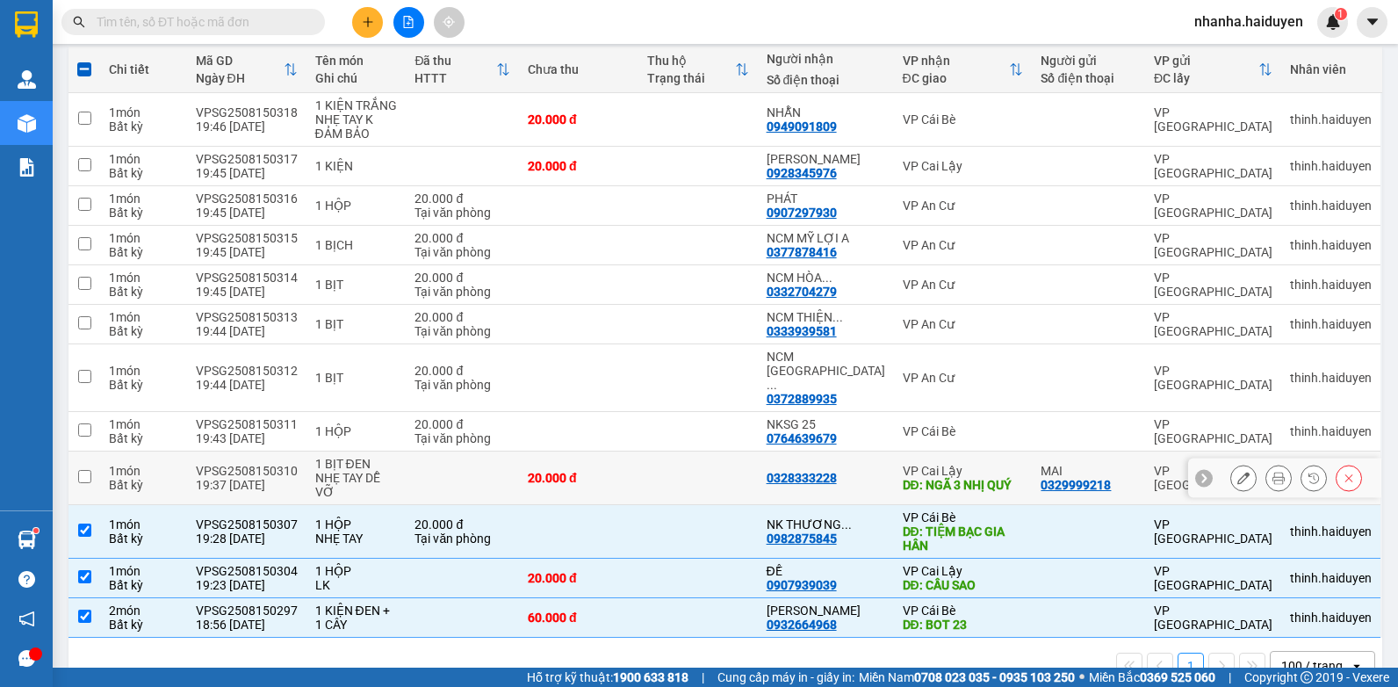
click at [550, 471] on div "20.000 đ" at bounding box center [579, 478] width 102 height 14
checkbox input "true"
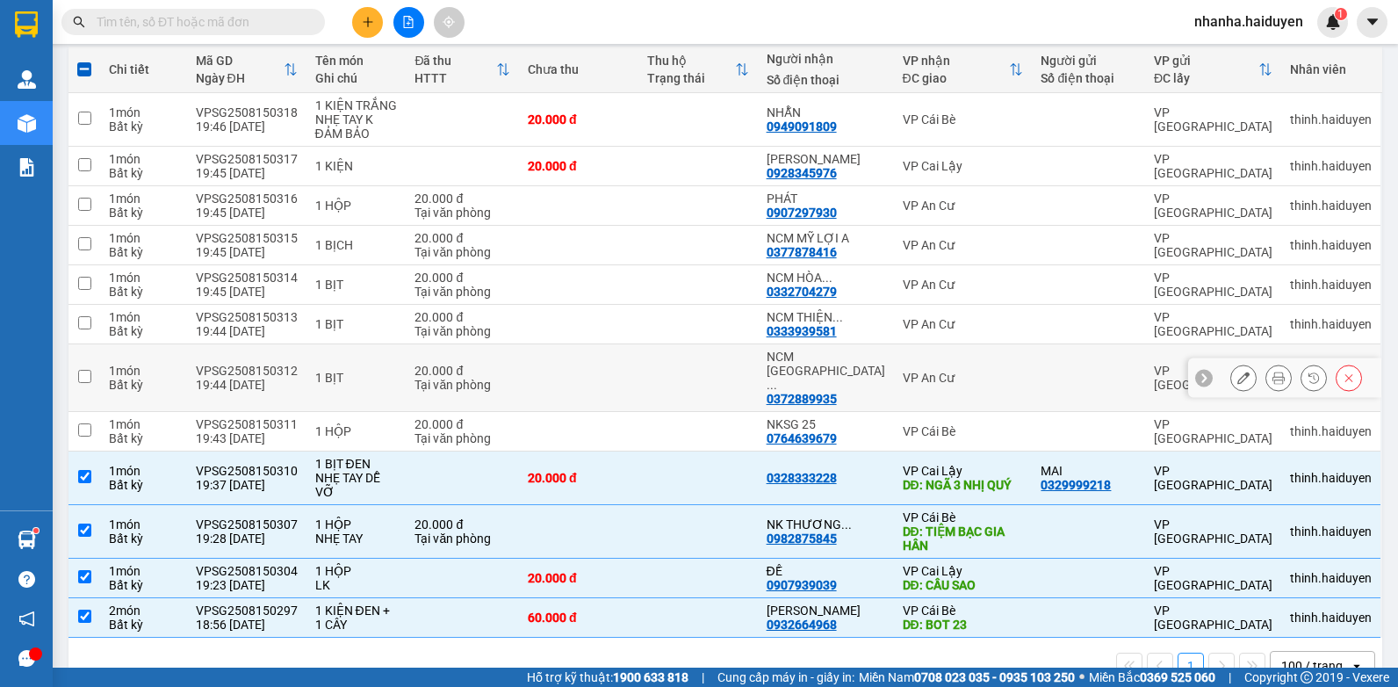
scroll to position [0, 0]
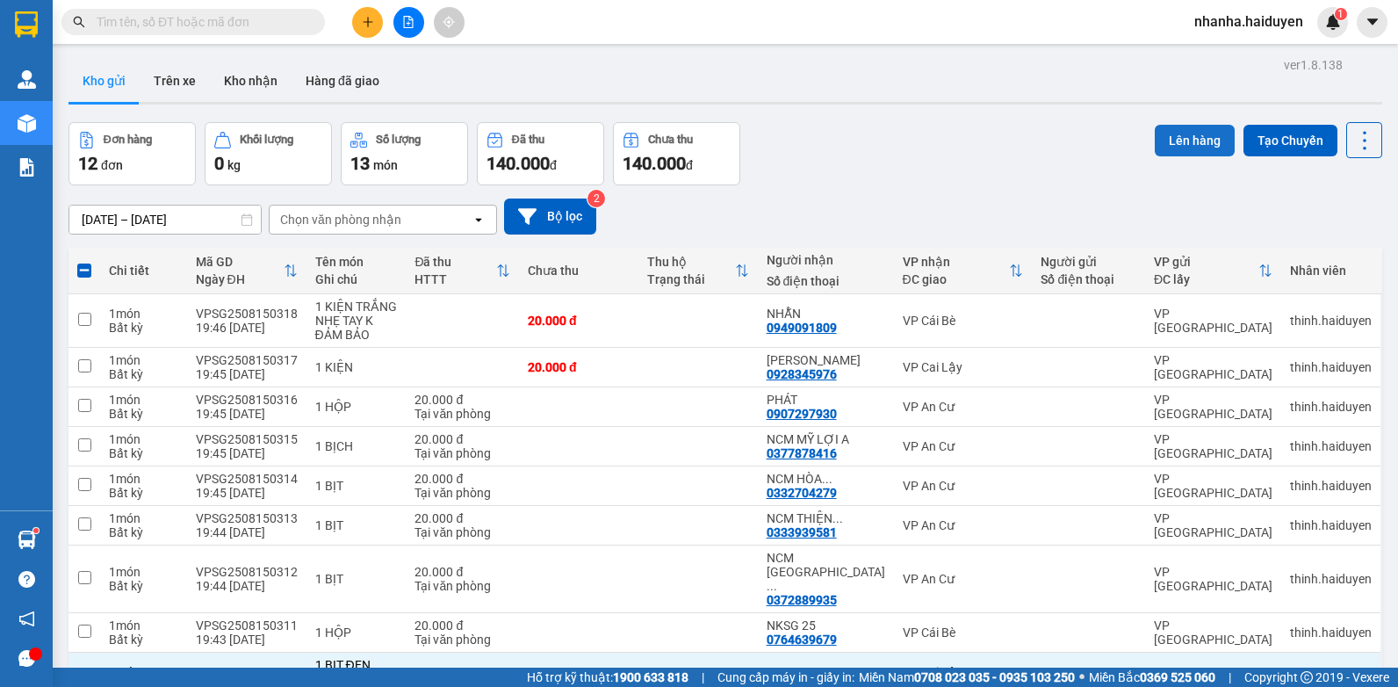
click at [1158, 127] on button "Lên hàng" at bounding box center [1194, 141] width 80 height 32
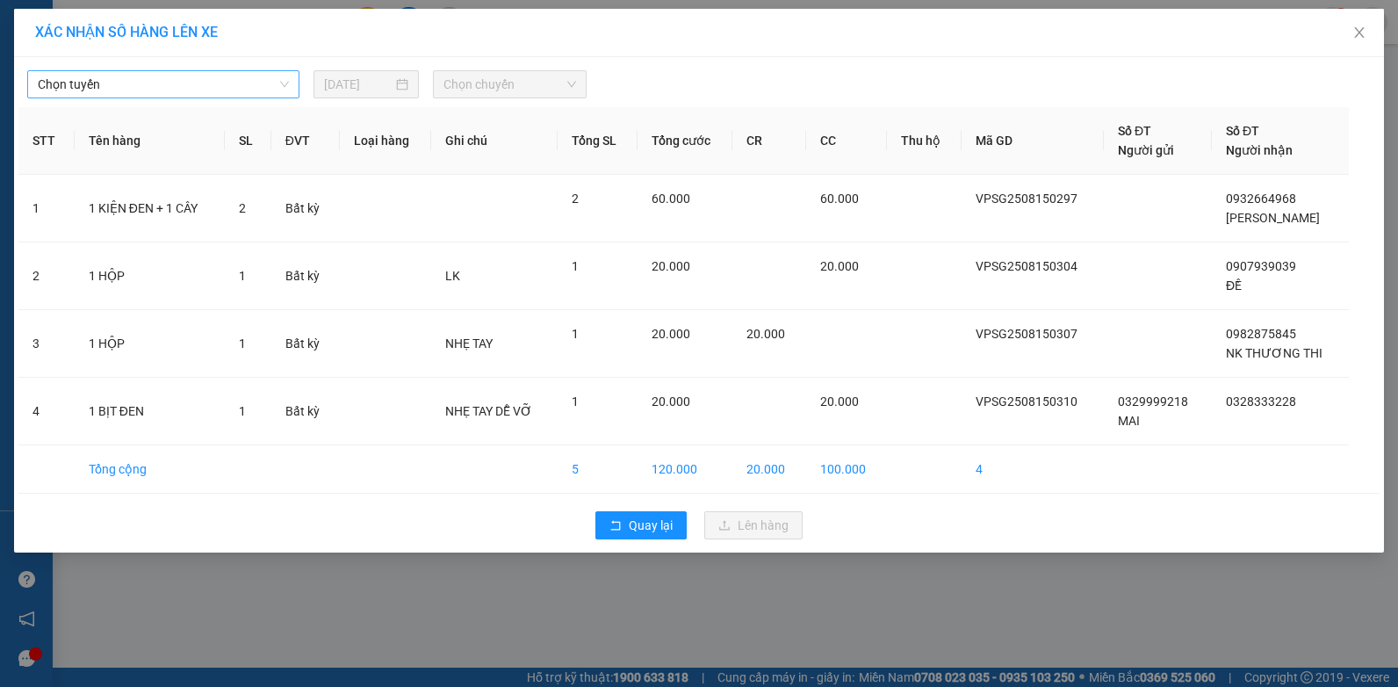
click at [270, 90] on span "Chọn tuyến" at bounding box center [163, 84] width 251 height 26
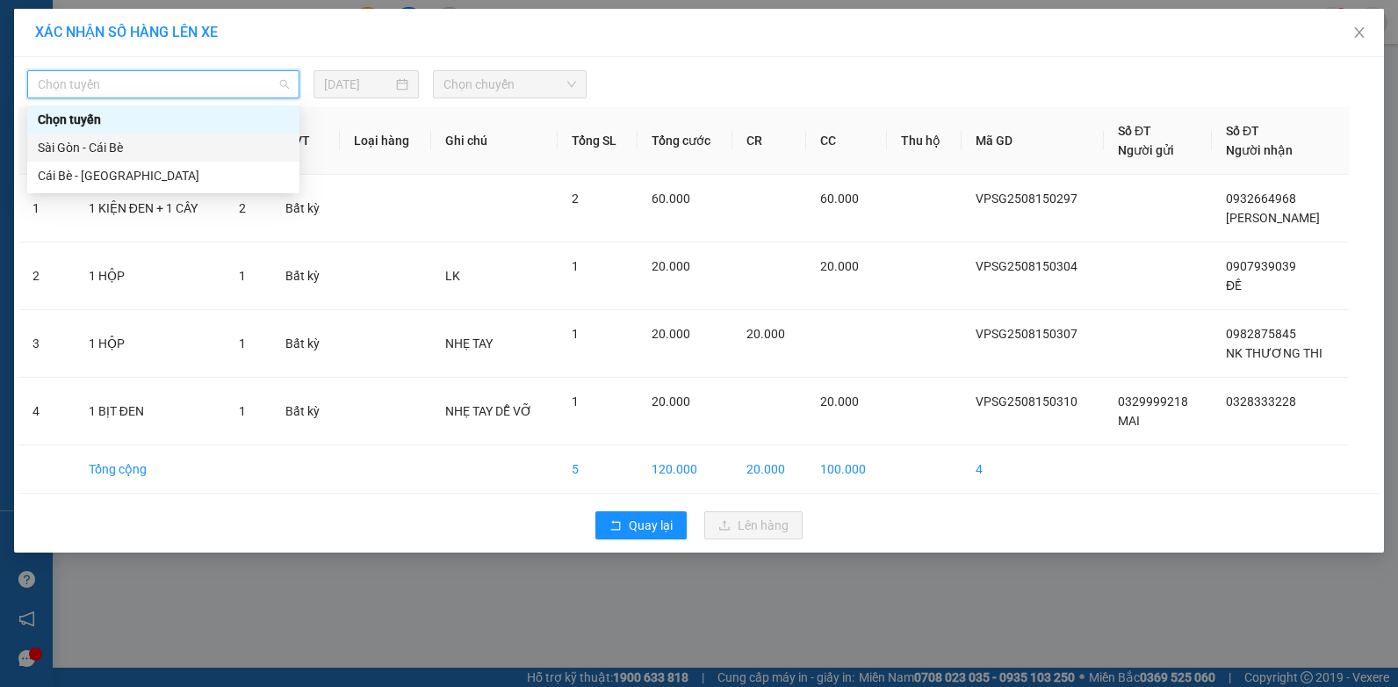
click at [203, 161] on div "Sài Gòn - Cái Bè" at bounding box center [163, 147] width 272 height 28
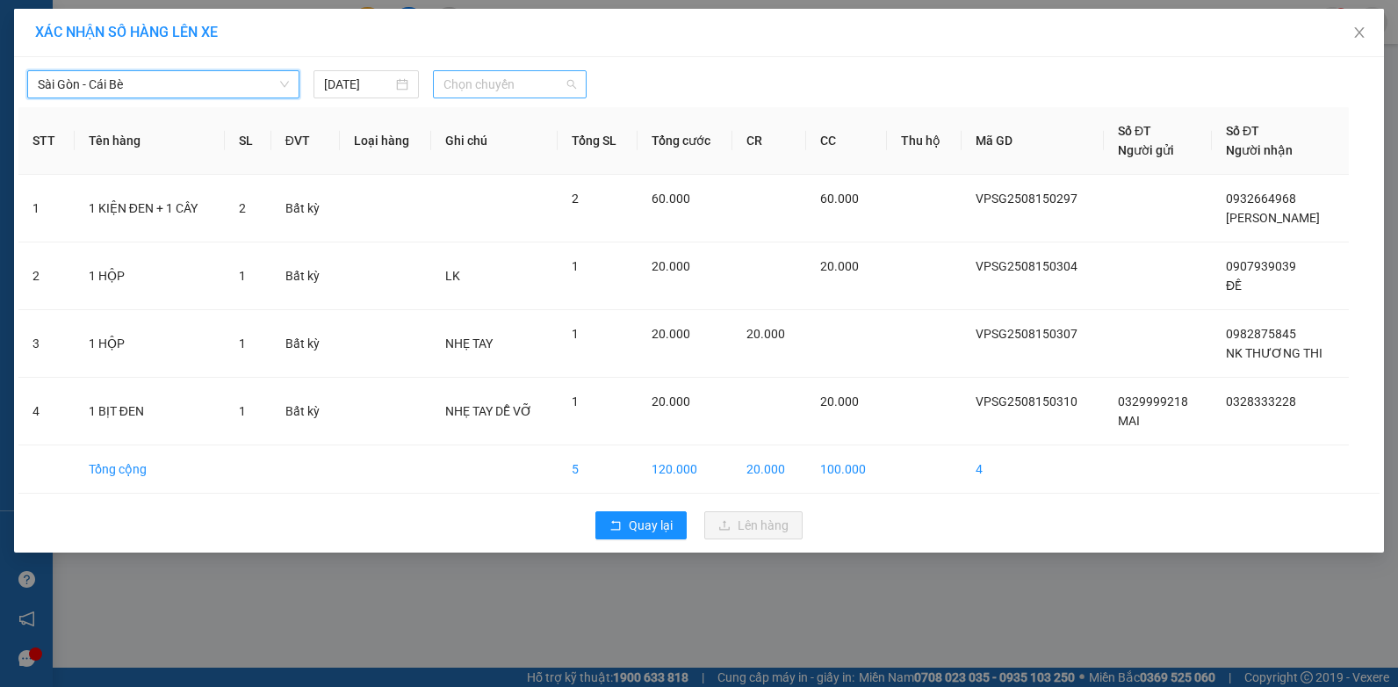
click at [503, 83] on span "Chọn chuyến" at bounding box center [509, 84] width 132 height 26
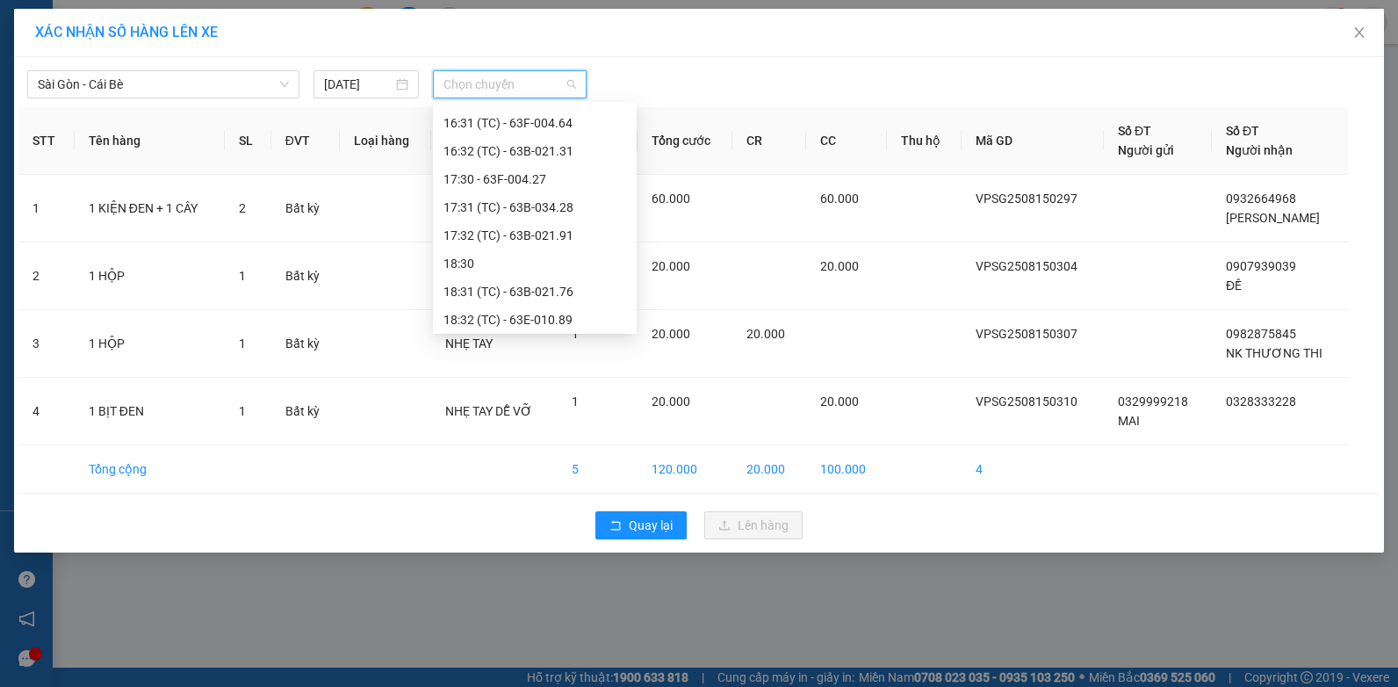
scroll to position [730, 0]
click at [536, 310] on div "20:00 - 63B-020.03" at bounding box center [534, 315] width 183 height 19
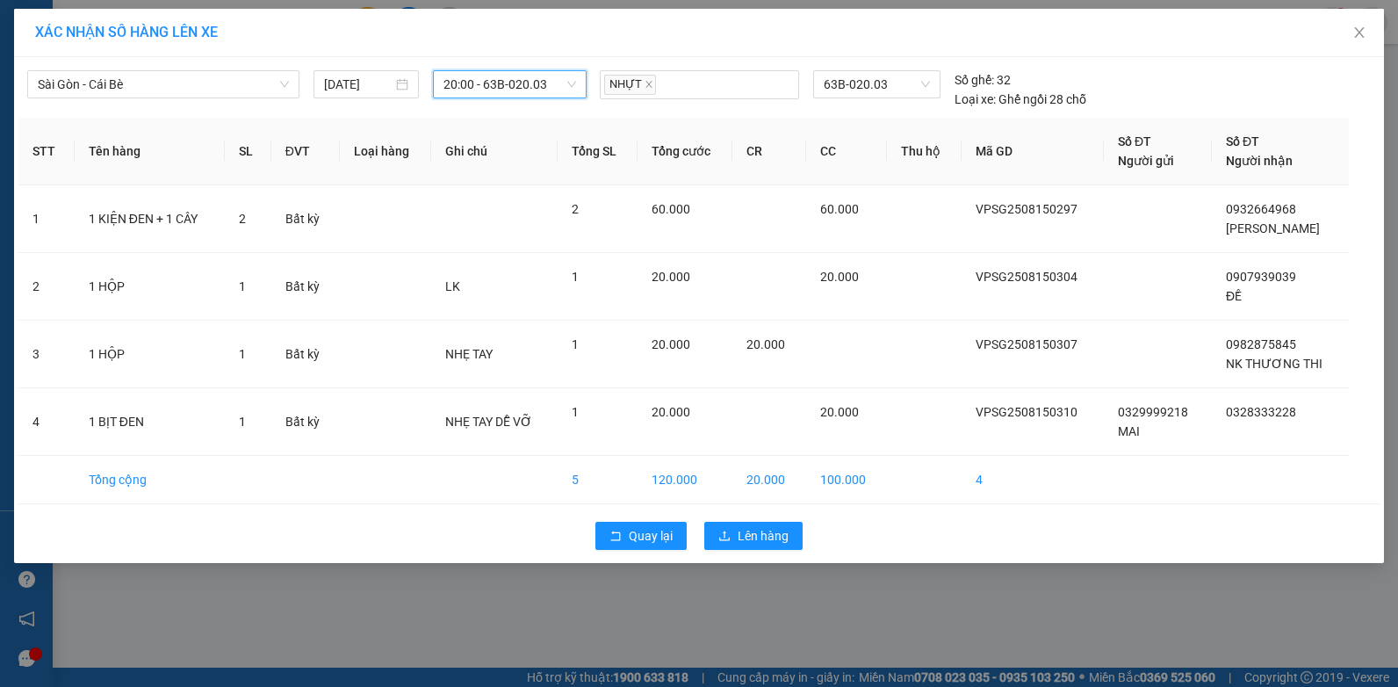
click at [733, 516] on div "Quay lại Lên hàng" at bounding box center [698, 536] width 1361 height 46
click at [735, 528] on button "Lên hàng" at bounding box center [753, 535] width 98 height 28
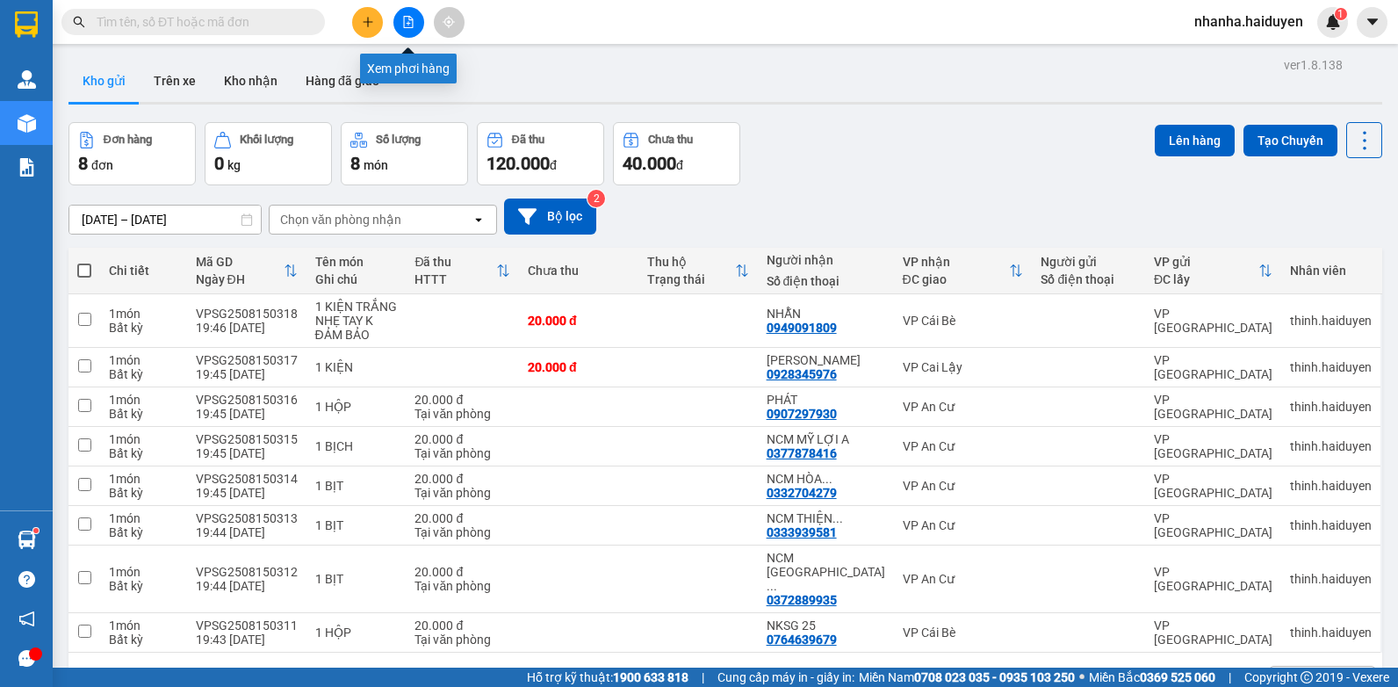
click at [411, 9] on button at bounding box center [408, 22] width 31 height 31
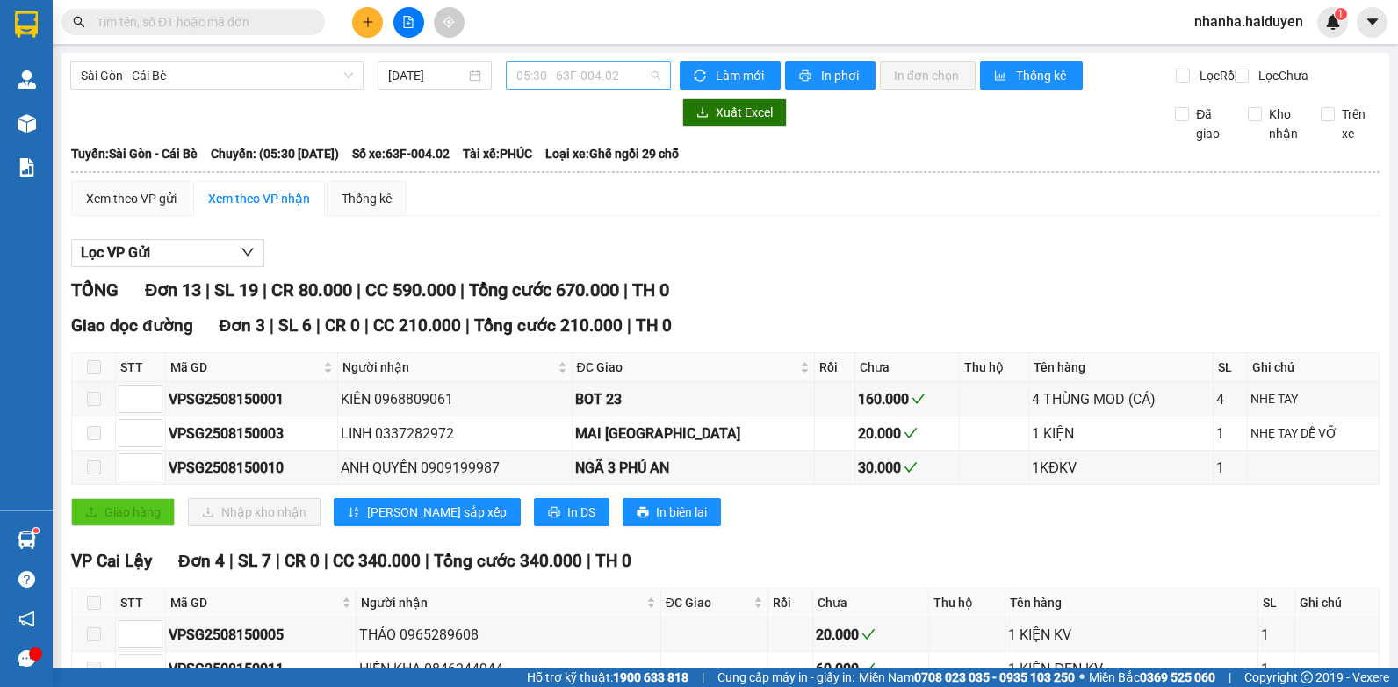
click at [537, 69] on span "05:30 - 63F-004.02" at bounding box center [588, 75] width 144 height 26
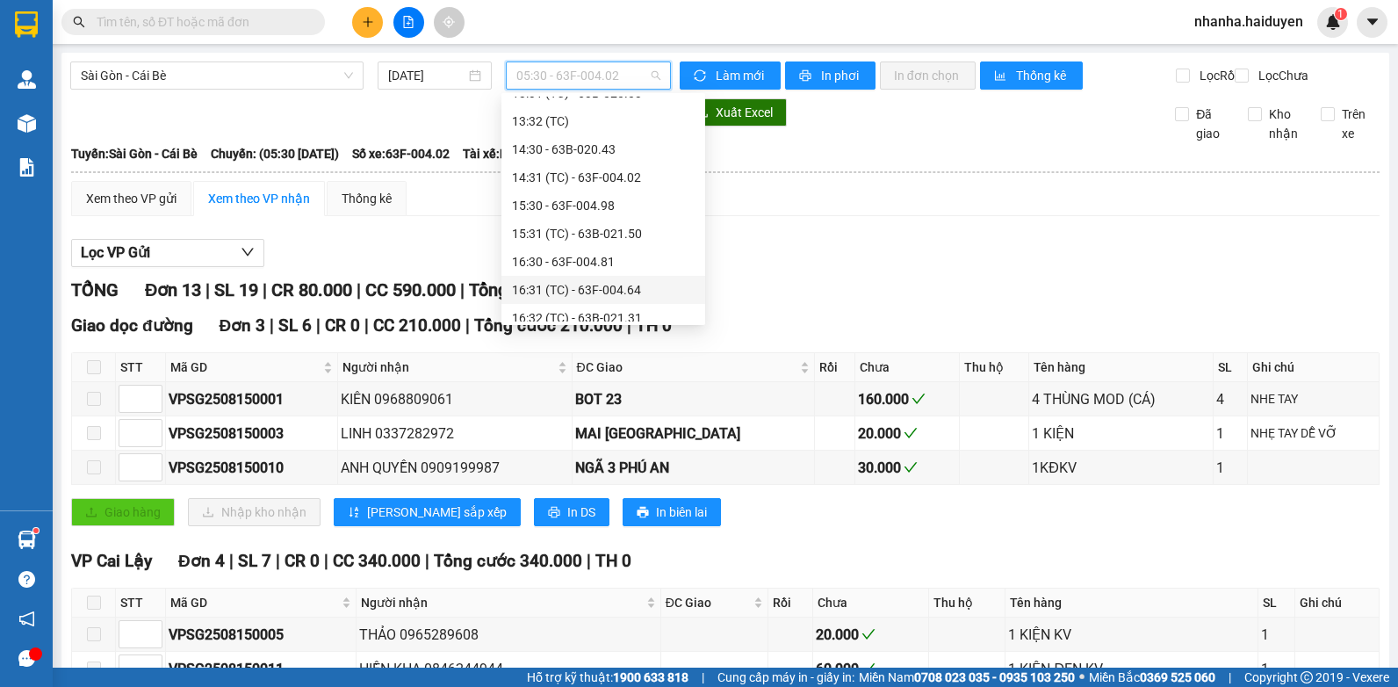
scroll to position [730, 0]
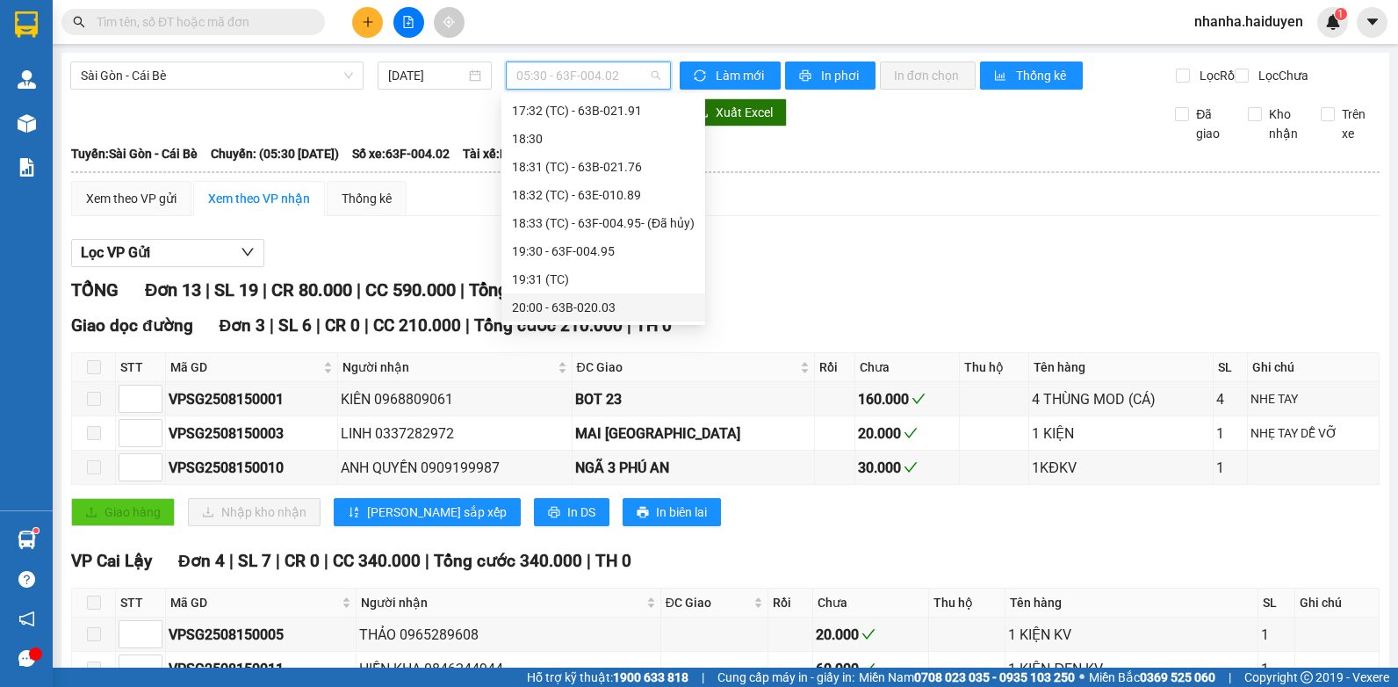
click at [598, 307] on div "20:00 - 63B-020.03" at bounding box center [603, 307] width 183 height 19
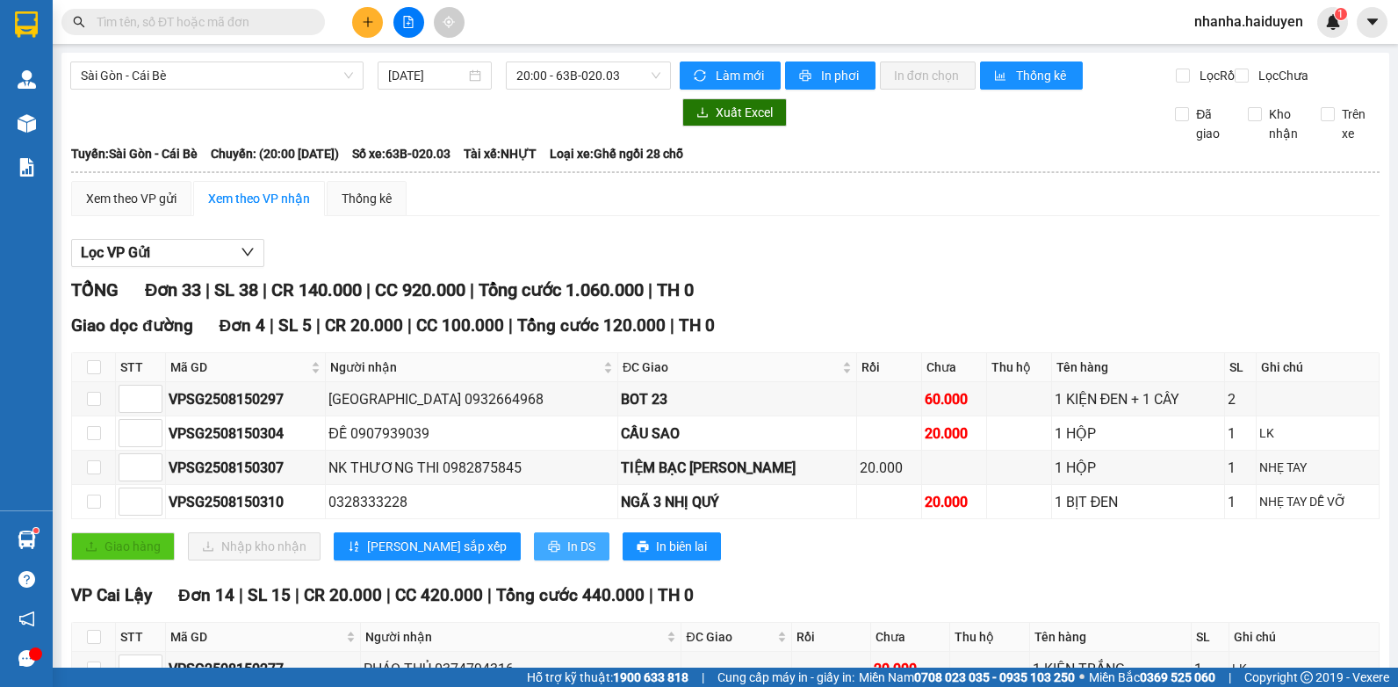
click at [567, 556] on span "In DS" at bounding box center [581, 545] width 28 height 19
click at [90, 374] on input "checkbox" at bounding box center [94, 367] width 14 height 14
checkbox input "true"
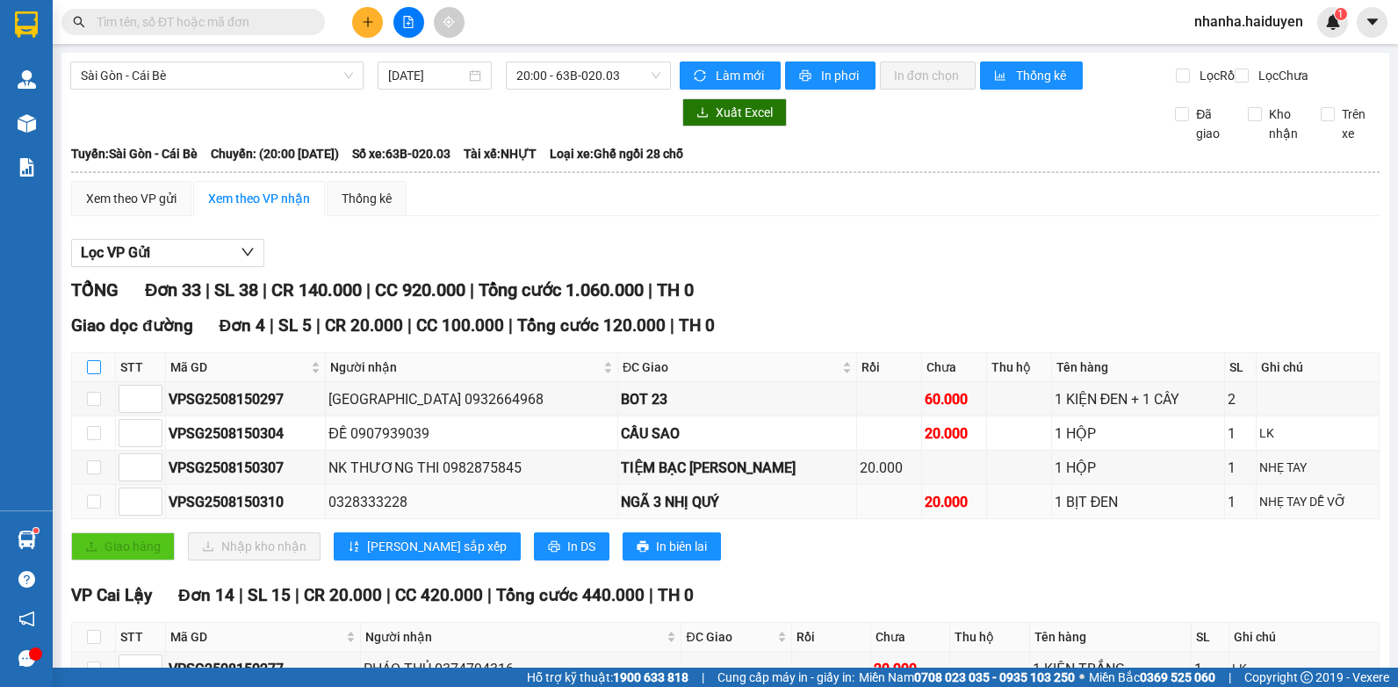
checkbox input "true"
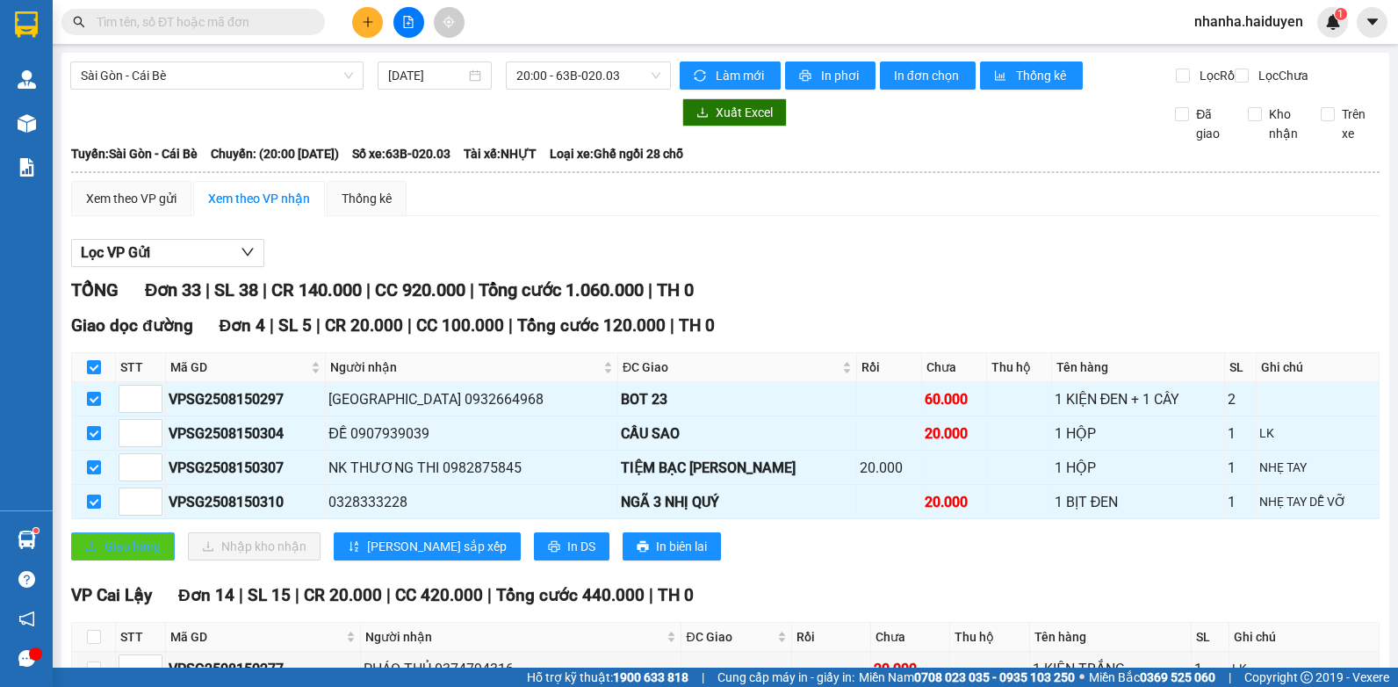
click at [124, 556] on span "Giao hàng" at bounding box center [132, 545] width 56 height 19
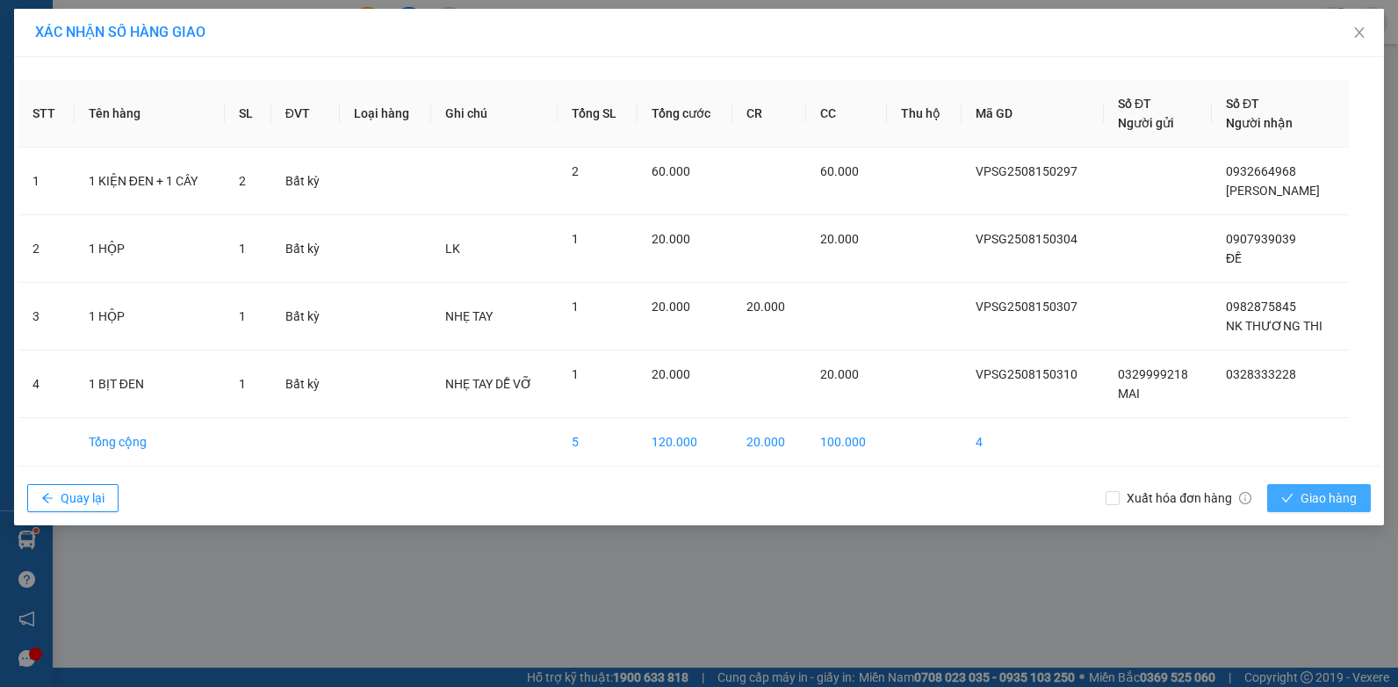
click at [1330, 505] on span "Giao hàng" at bounding box center [1328, 497] width 56 height 19
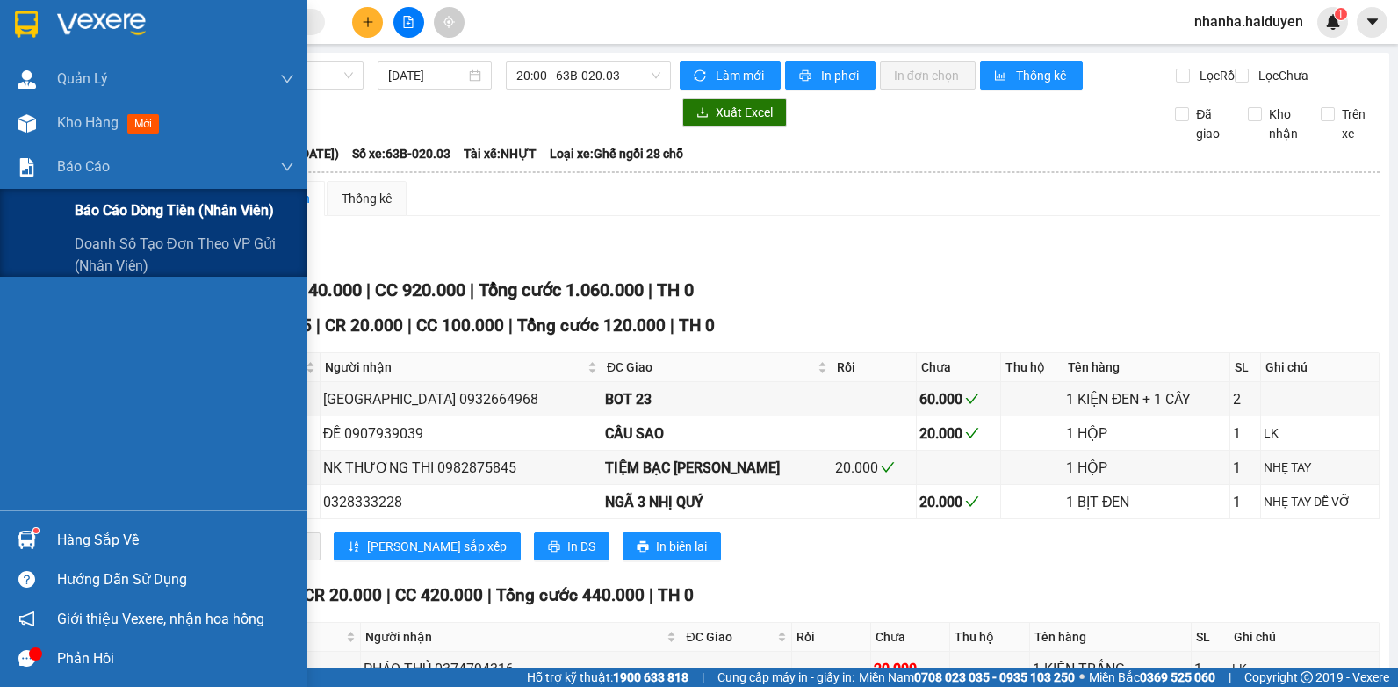
click at [66, 205] on div "Báo cáo dòng tiền (nhân viên)" at bounding box center [153, 211] width 307 height 44
